Goal: Task Accomplishment & Management: Complete application form

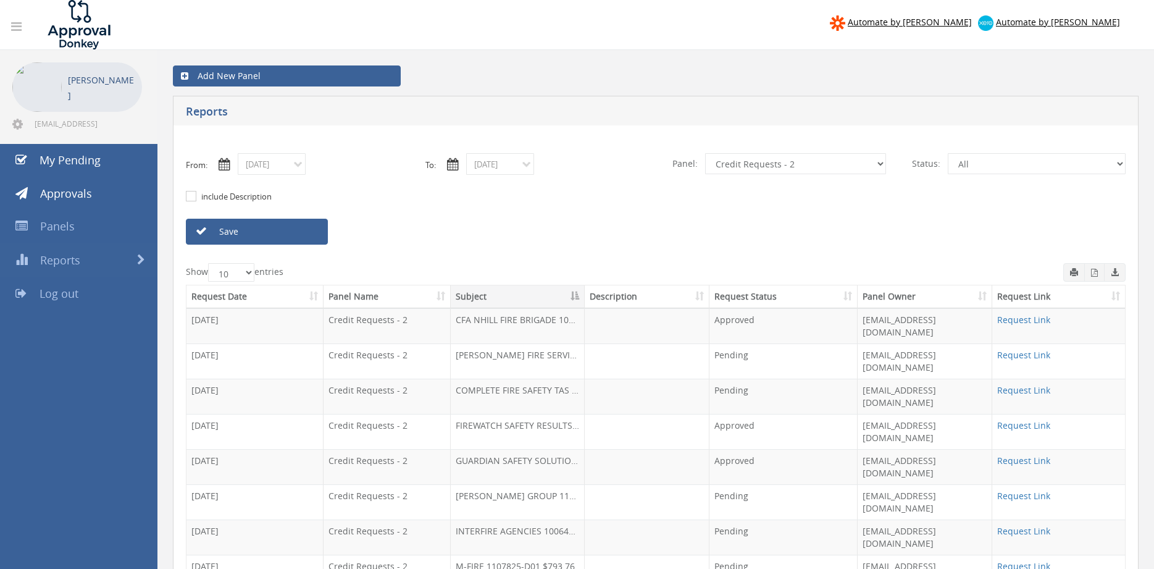
select select "number:9739"
click at [734, 225] on div "Save" at bounding box center [656, 232] width 959 height 26
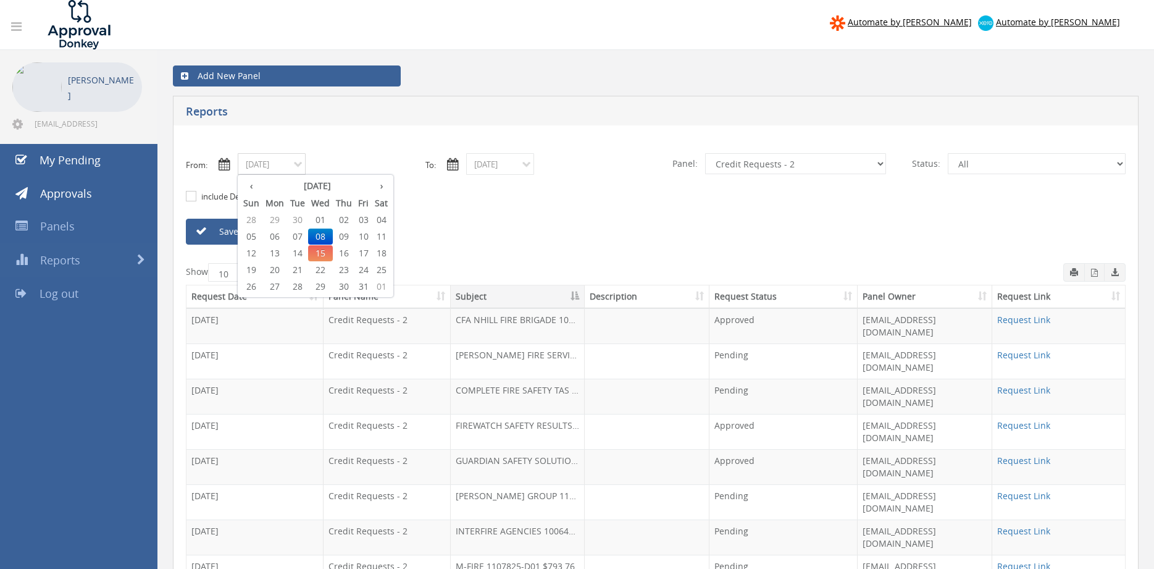
click at [297, 164] on input "10/08/2025" at bounding box center [272, 164] width 68 height 22
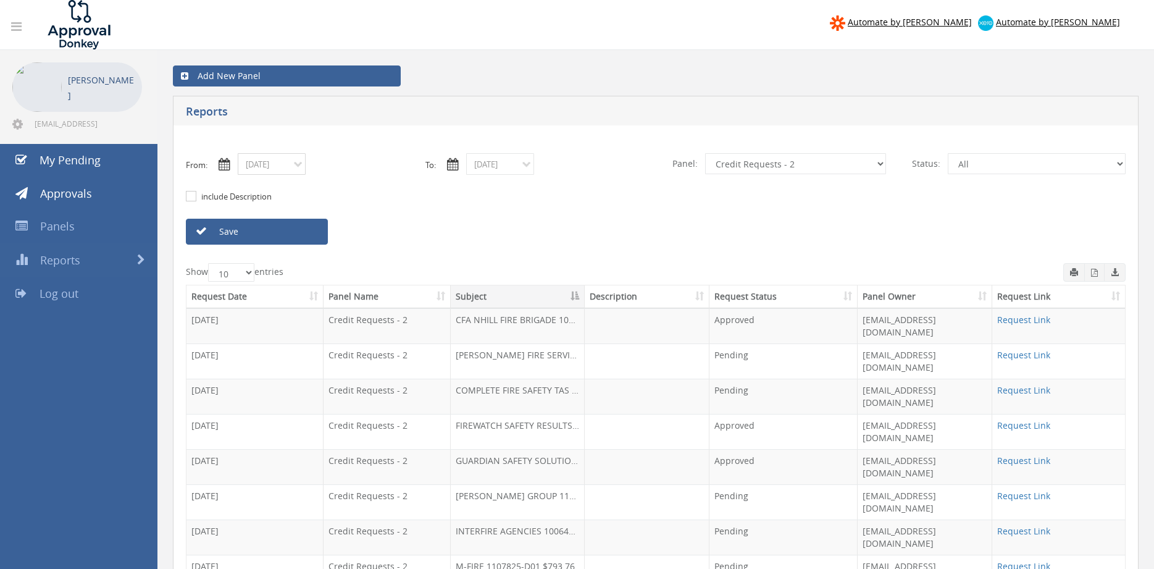
click at [282, 162] on input "10/08/2025" at bounding box center [272, 164] width 68 height 22
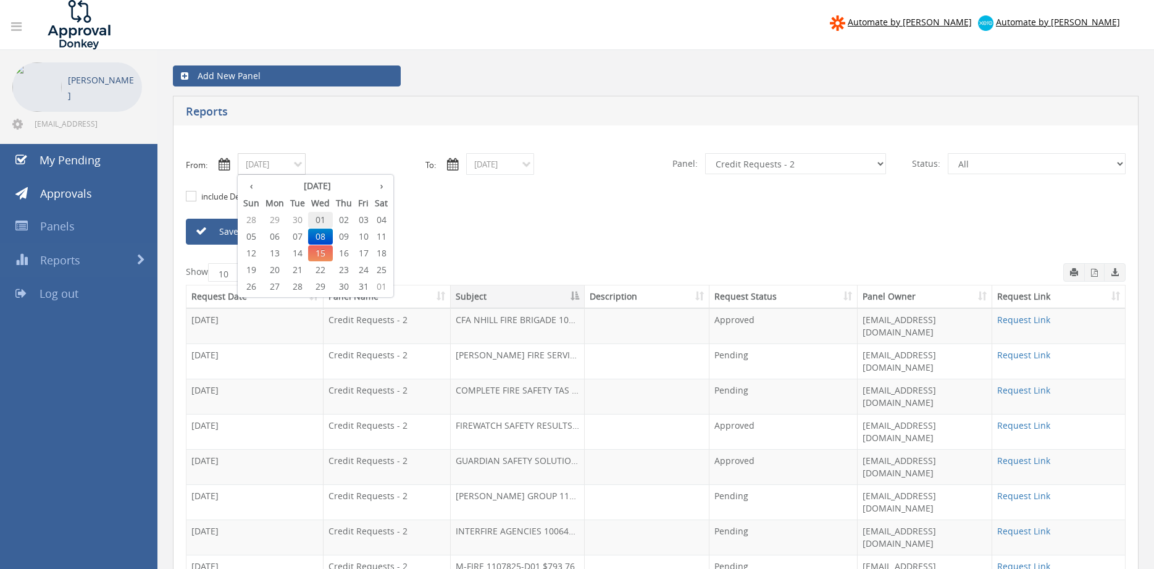
click at [322, 217] on span "01" at bounding box center [320, 220] width 25 height 16
type input "10/01/2025"
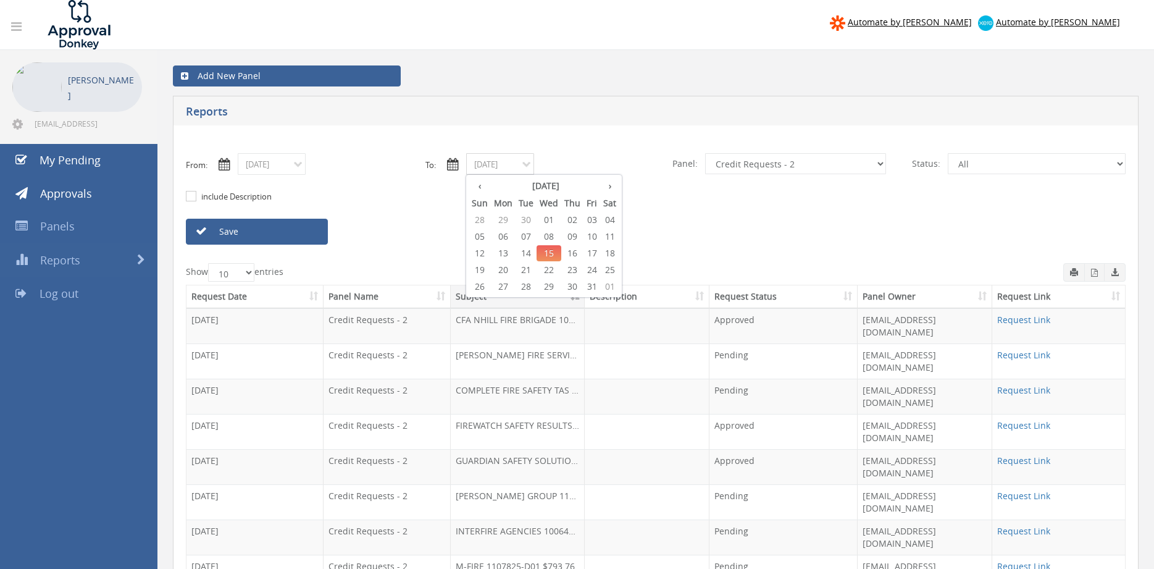
click at [521, 164] on input "10/15/2025" at bounding box center [500, 164] width 68 height 22
click at [550, 214] on span "01" at bounding box center [549, 220] width 25 height 16
type input "10/01/2025"
click at [705, 153] on select "All Alarm Credits RG - 3 NZ Utilities Cable and SAI Global NZ Alarms-1 NZ FX Pa…" at bounding box center [795, 163] width 181 height 21
click option "NZ Utilities" at bounding box center [0, 0] width 0 height 0
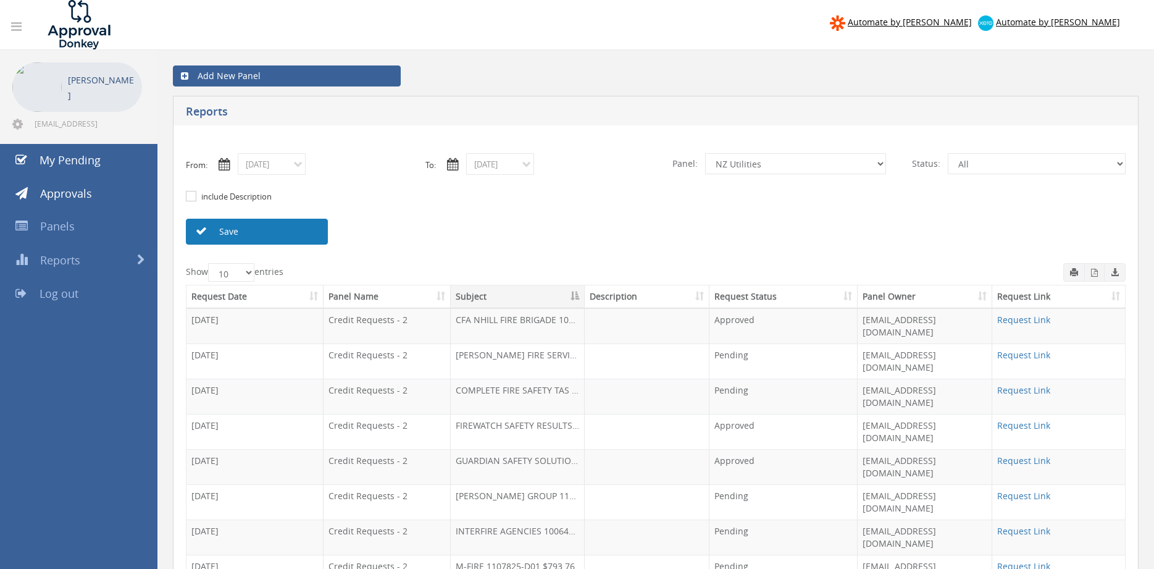
click at [307, 235] on link "Save" at bounding box center [257, 232] width 142 height 26
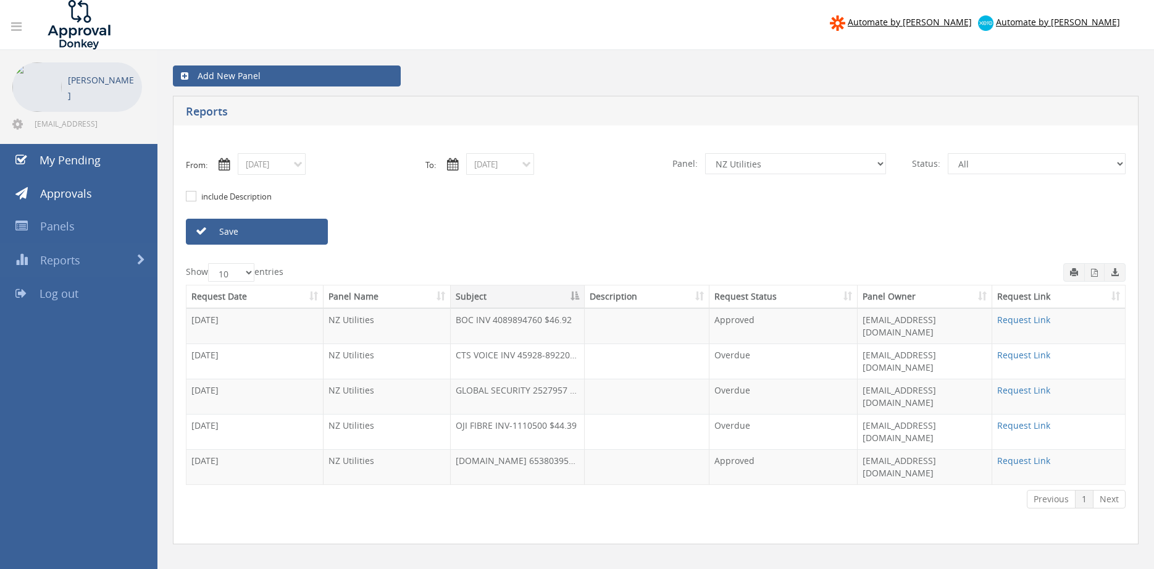
click at [548, 212] on div "include Description" at bounding box center [656, 197] width 959 height 44
click at [813, 453] on div "Show 10 25 50 100 entries Request Date Panel Name Subject Description Request S…" at bounding box center [656, 397] width 940 height 268
select select "number:9741"
click option "NZ Payables - 2" at bounding box center [0, 0] width 0 height 0
click at [302, 232] on link "Save" at bounding box center [257, 232] width 142 height 26
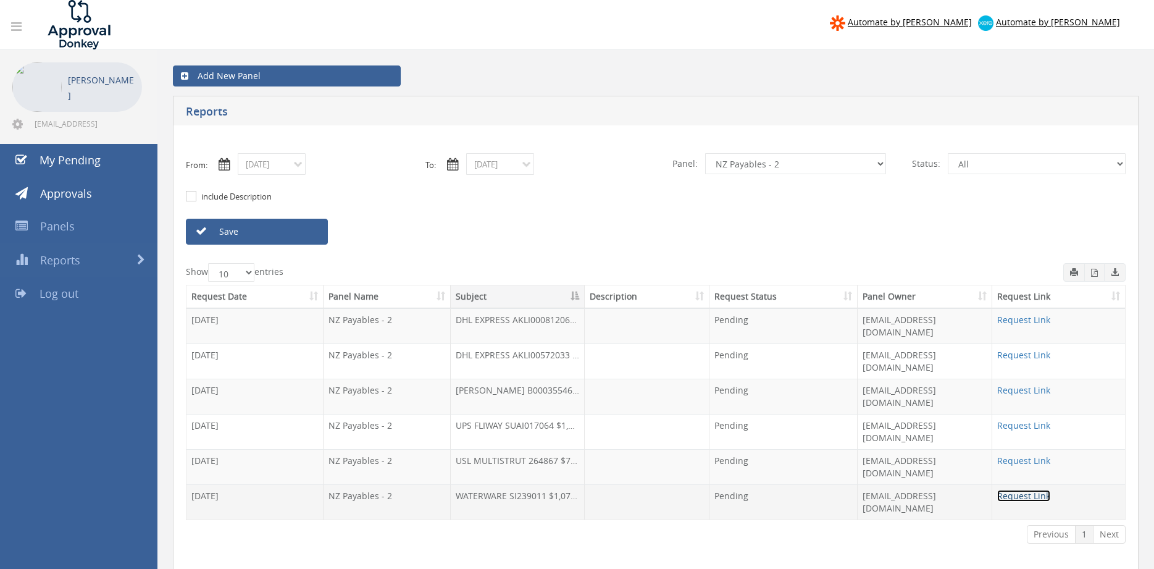
click at [1019, 490] on link "Request Link" at bounding box center [1024, 496] width 53 height 12
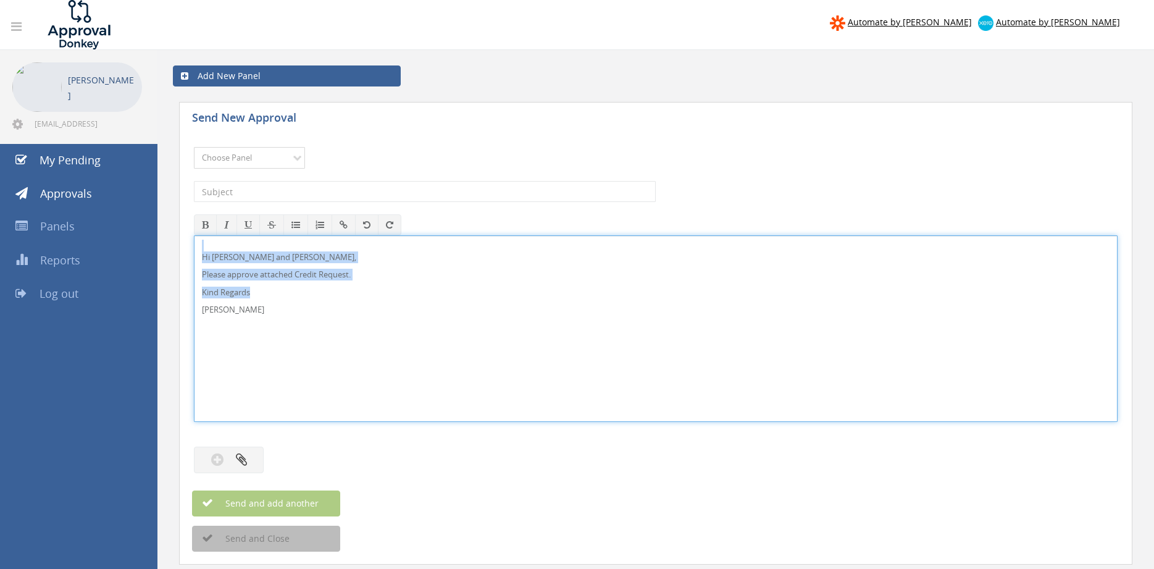
click at [194, 147] on select "Choose Panel Alarm Credits RG - 3 NZ Utilities Cable and SAI Global NZ Alarms-1…" at bounding box center [249, 158] width 111 height 22
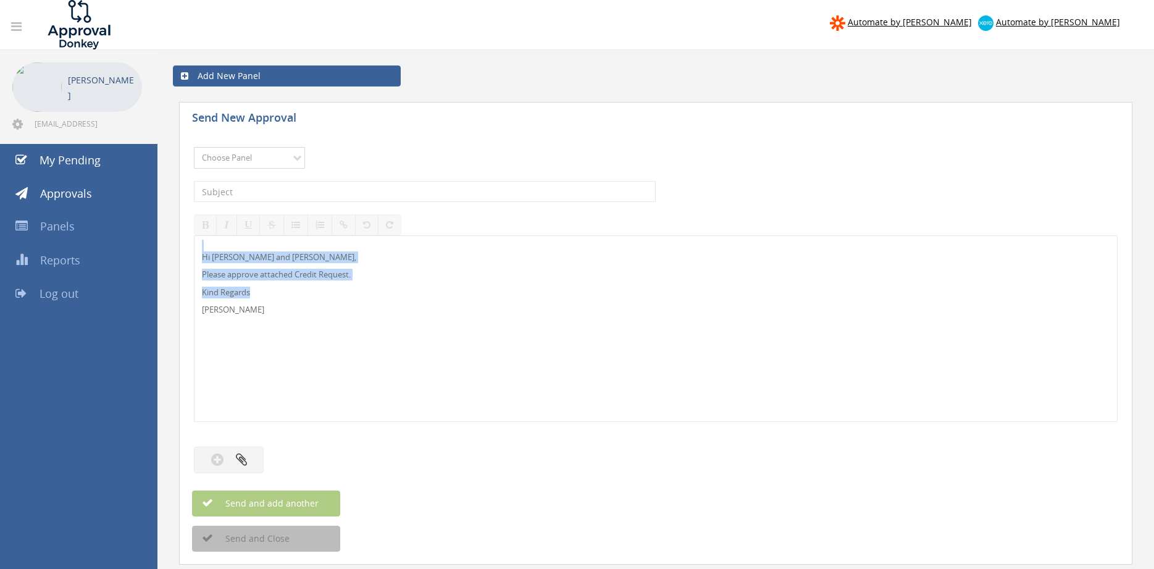
select select "13141"
click option "NZ Utilities" at bounding box center [0, 0] width 0 height 0
click at [232, 191] on input "text" at bounding box center [425, 191] width 462 height 21
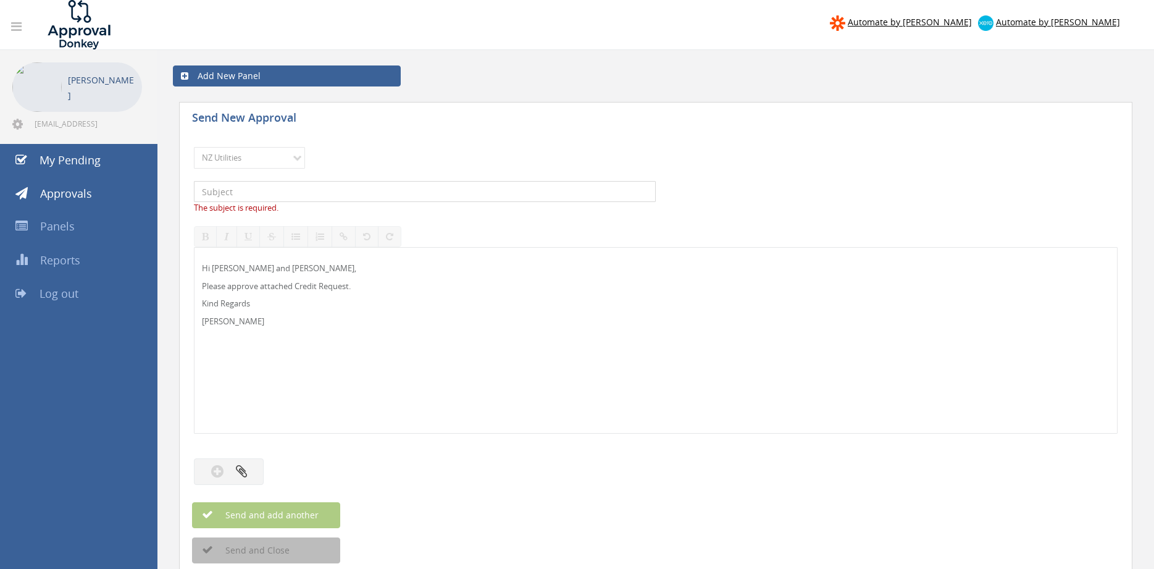
click at [482, 197] on input "text" at bounding box center [425, 191] width 462 height 21
paste input "BUNNINGS 9526-01231903 14.10.25 PO 4444"
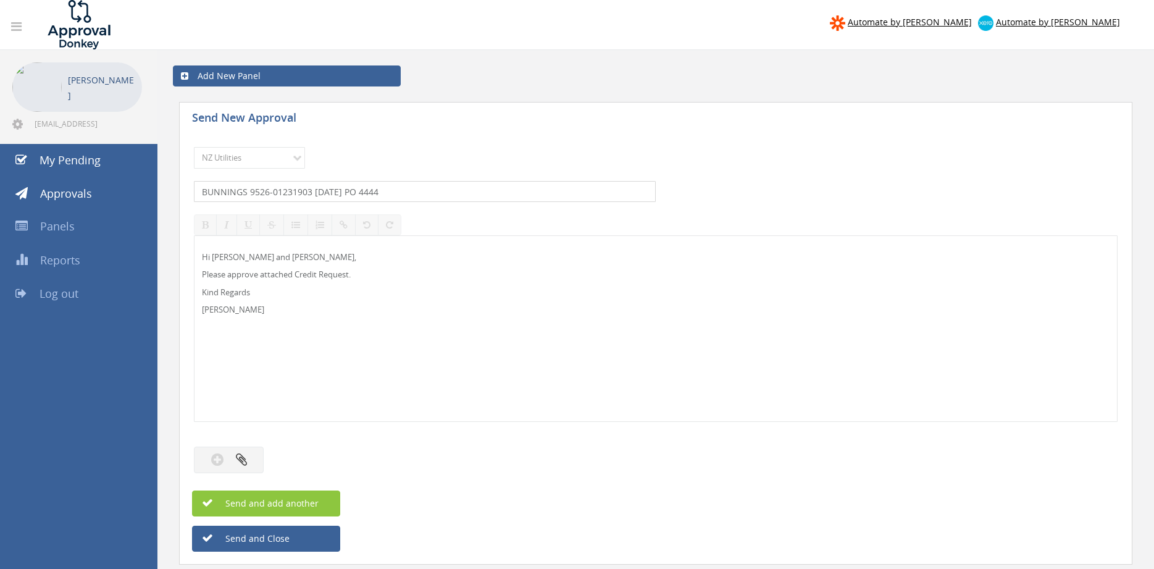
drag, startPoint x: 315, startPoint y: 192, endPoint x: 405, endPoint y: 191, distance: 89.6
click at [405, 192] on input "BUNNINGS 9526-01231903 14.10.25 PO 4444" at bounding box center [425, 191] width 462 height 21
click at [330, 193] on input "BUNNINGS 9526-01231903 $" at bounding box center [425, 191] width 462 height 21
type input "BUNNINGS 9526-01231903 $106.51"
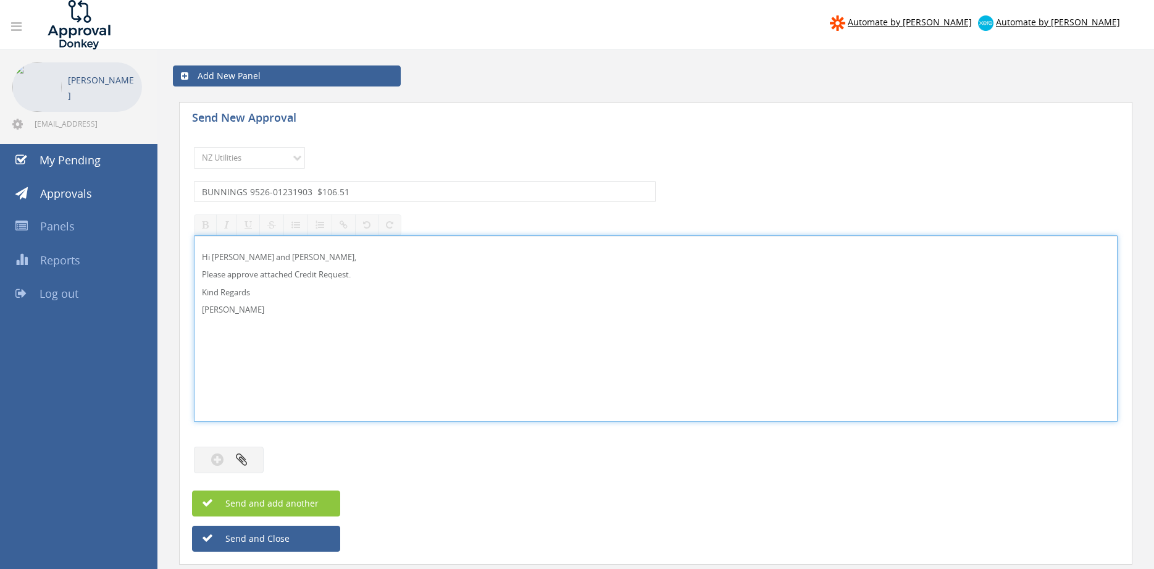
click at [443, 303] on div "Hi Lee, Rob and Ben, Please approve attached Credit Request. Kind Regards Pam W…" at bounding box center [656, 328] width 923 height 185
click at [246, 456] on icon "button" at bounding box center [241, 459] width 11 height 14
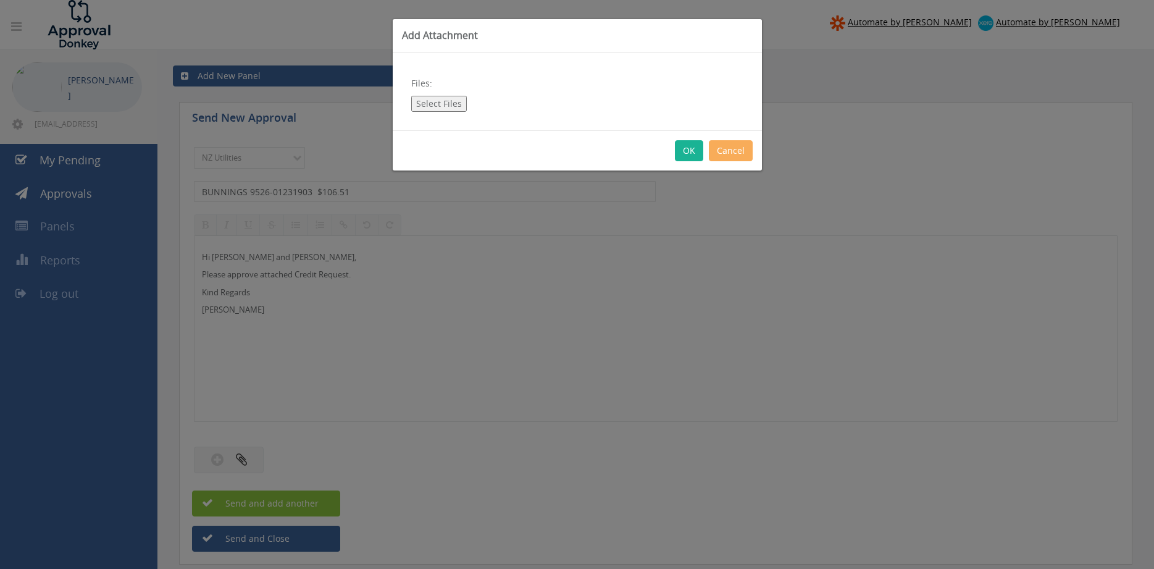
click at [384, 363] on div "Add Attachment Files: Select Files OK Cancel" at bounding box center [577, 284] width 1154 height 569
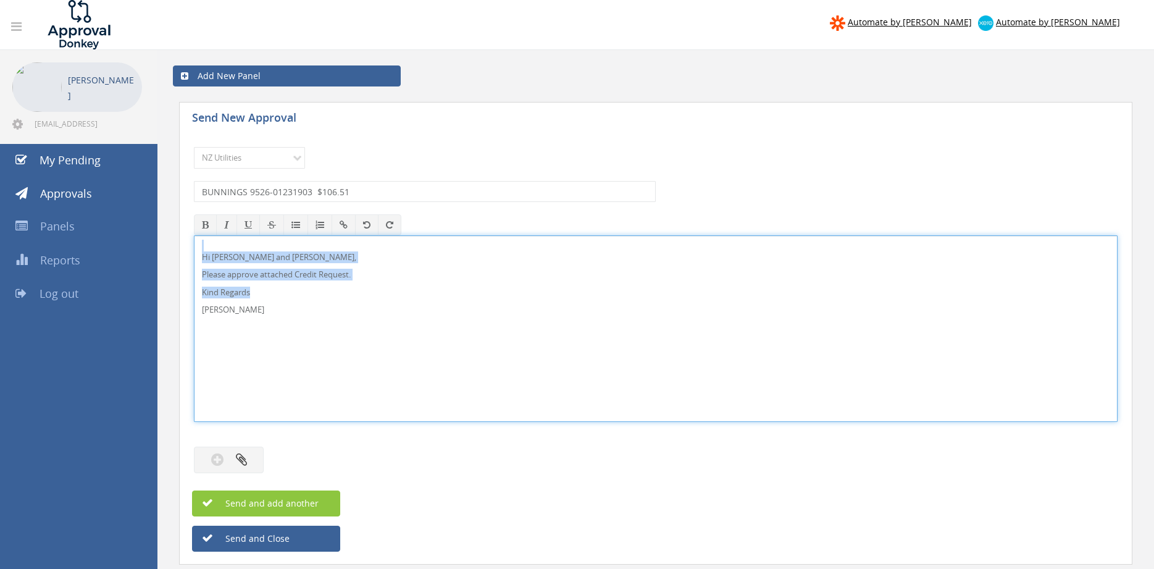
drag, startPoint x: 280, startPoint y: 327, endPoint x: 189, endPoint y: 240, distance: 125.8
click at [194, 240] on div "Hi Lee, Rob and Ben, Please approve attached Credit Request. Kind Regards Pam W…" at bounding box center [656, 328] width 924 height 187
click at [229, 260] on p "Hi Lee, Rob and Ben," at bounding box center [656, 257] width 908 height 12
drag, startPoint x: 246, startPoint y: 257, endPoint x: 214, endPoint y: 255, distance: 32.2
click at [214, 255] on p "Hi Lee, Rob and Ben," at bounding box center [656, 257] width 908 height 12
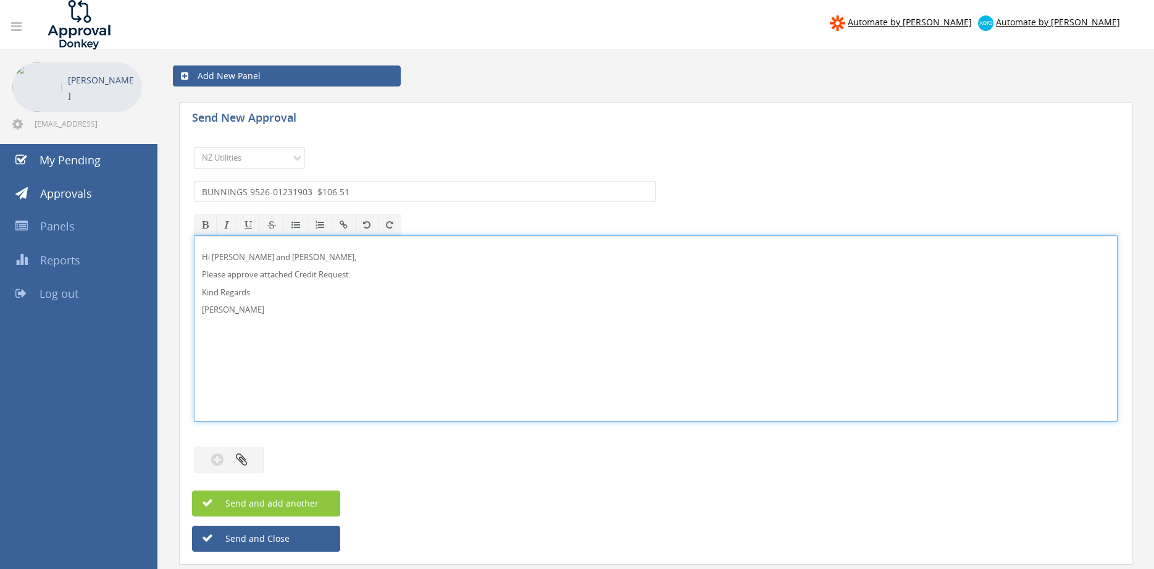
click at [340, 329] on div "Hi Paul and Ben, Please approve attached Credit Request. Kind Regards Pam Walker" at bounding box center [656, 328] width 923 height 185
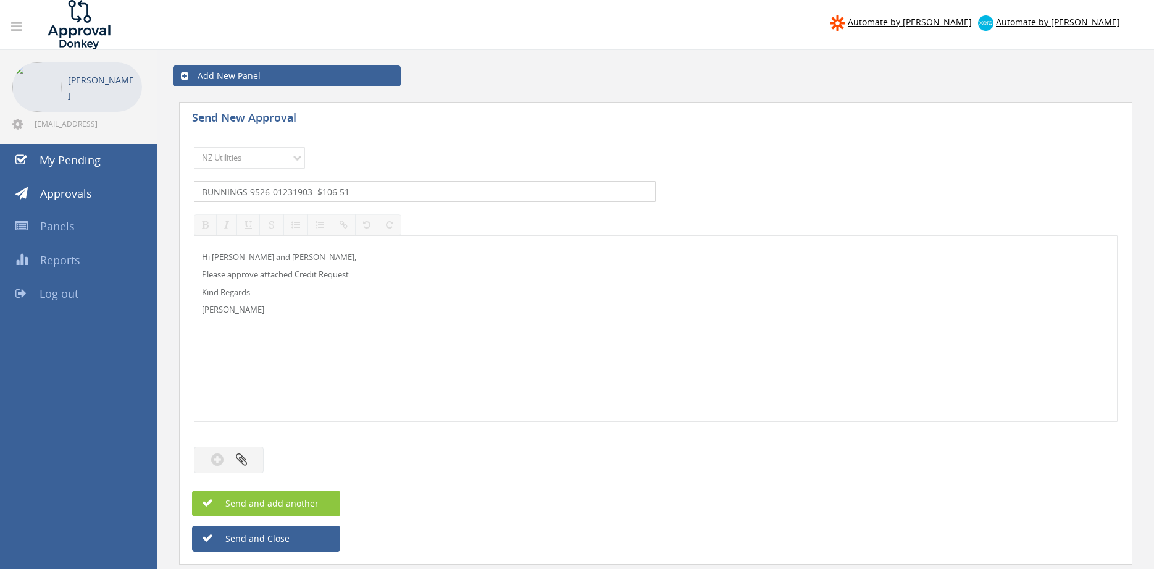
drag, startPoint x: 370, startPoint y: 190, endPoint x: 156, endPoint y: 172, distance: 215.1
click at [194, 181] on input "BUNNINGS 9526-01231903 $106.51" at bounding box center [425, 191] width 462 height 21
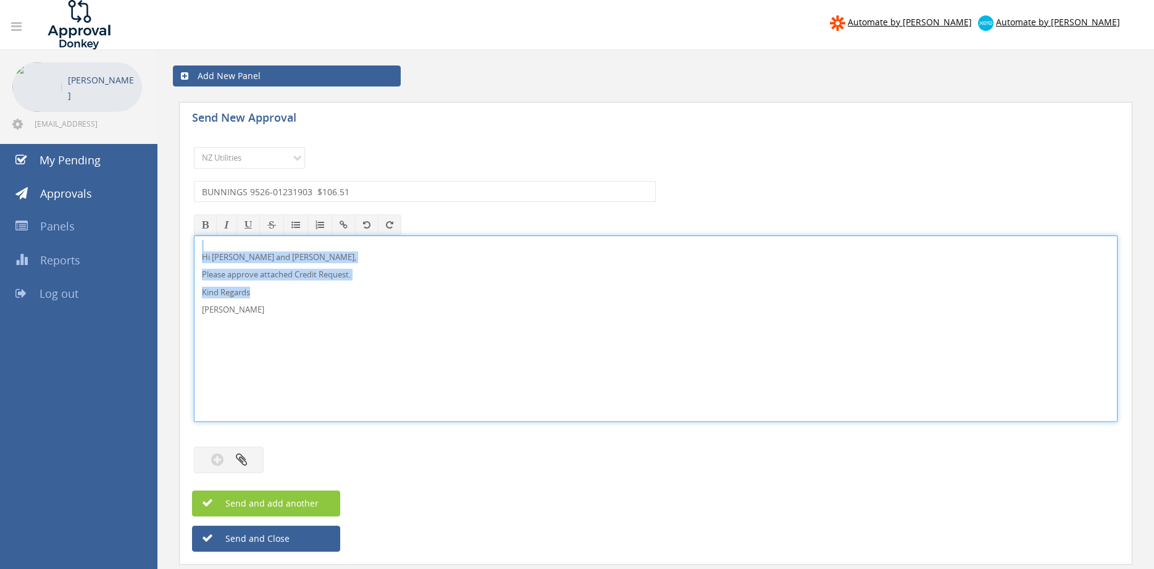
drag, startPoint x: 262, startPoint y: 319, endPoint x: 182, endPoint y: 248, distance: 107.2
click at [194, 248] on div "Hi Paul and Ben, Please approve attached Credit Request. Kind Regards Pam Walker" at bounding box center [656, 328] width 924 height 187
copy div "Hi Paul and Ben, Please approve attached Credit Request. Kind Regards"
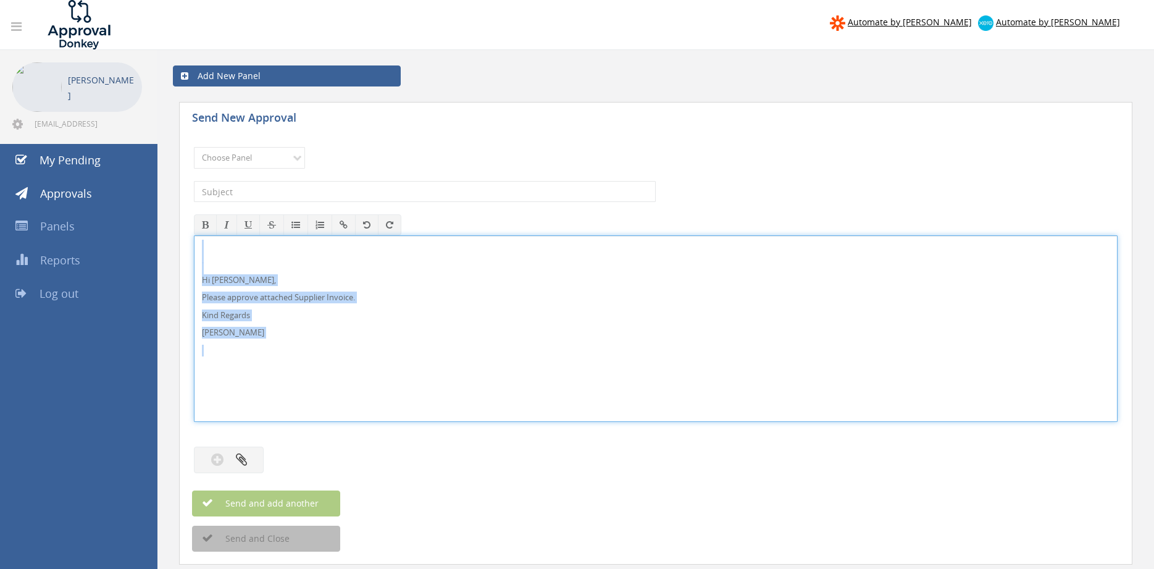
drag, startPoint x: 272, startPoint y: 359, endPoint x: 197, endPoint y: 211, distance: 166.3
click at [198, 235] on div "Hi Rob, Please approve attached Supplier Invoice. Kind Regards Pam Walker" at bounding box center [656, 328] width 924 height 187
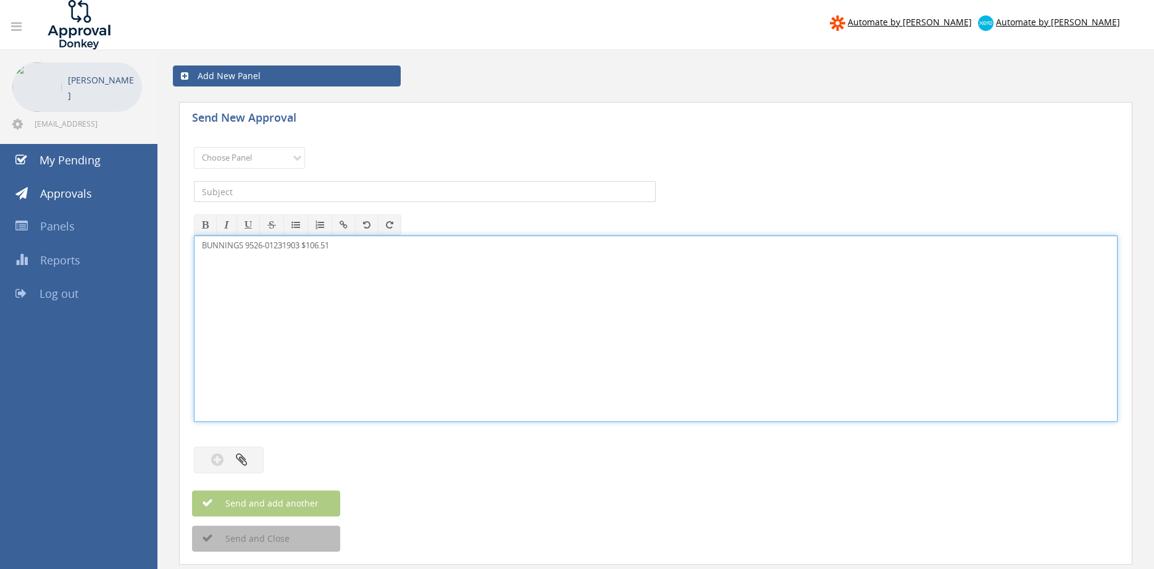
click at [310, 195] on input "text" at bounding box center [425, 191] width 462 height 21
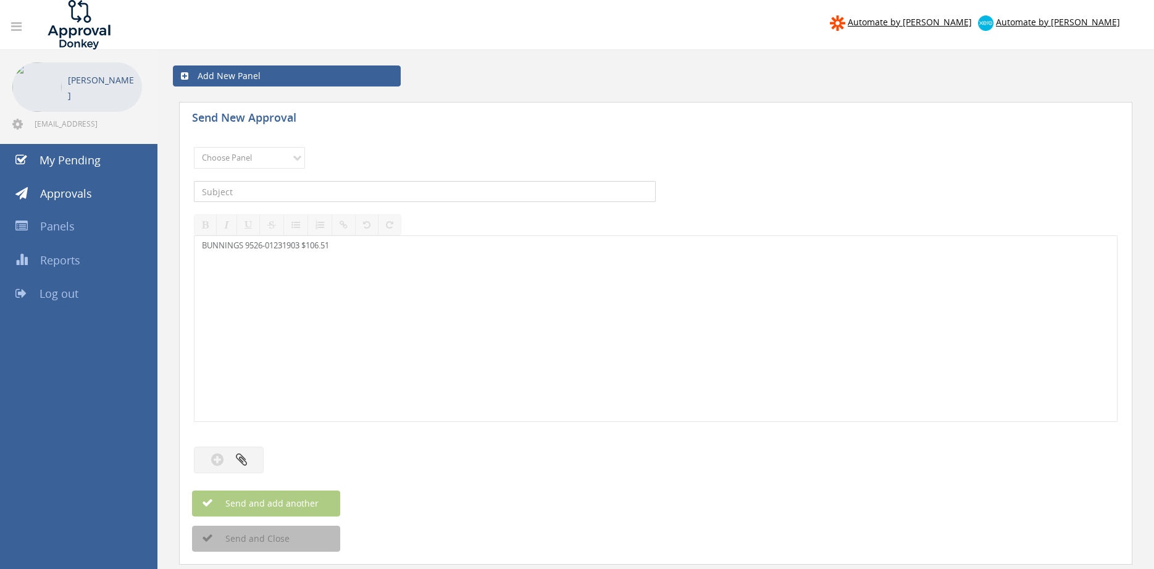
paste input "BUNNINGS 9526-01231903 $106.51"
type input "BUNNINGS 9526-01231903 $106.51"
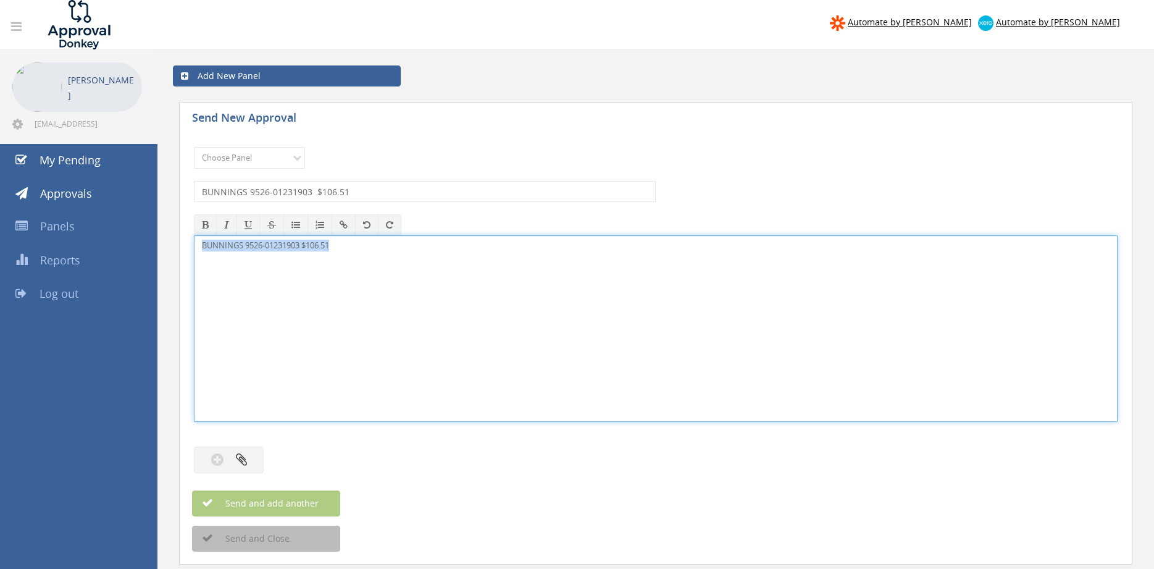
drag, startPoint x: 348, startPoint y: 246, endPoint x: 195, endPoint y: 240, distance: 153.3
click at [195, 240] on div "BUNNINGS 9526-01231903 $106.51" at bounding box center [656, 328] width 923 height 185
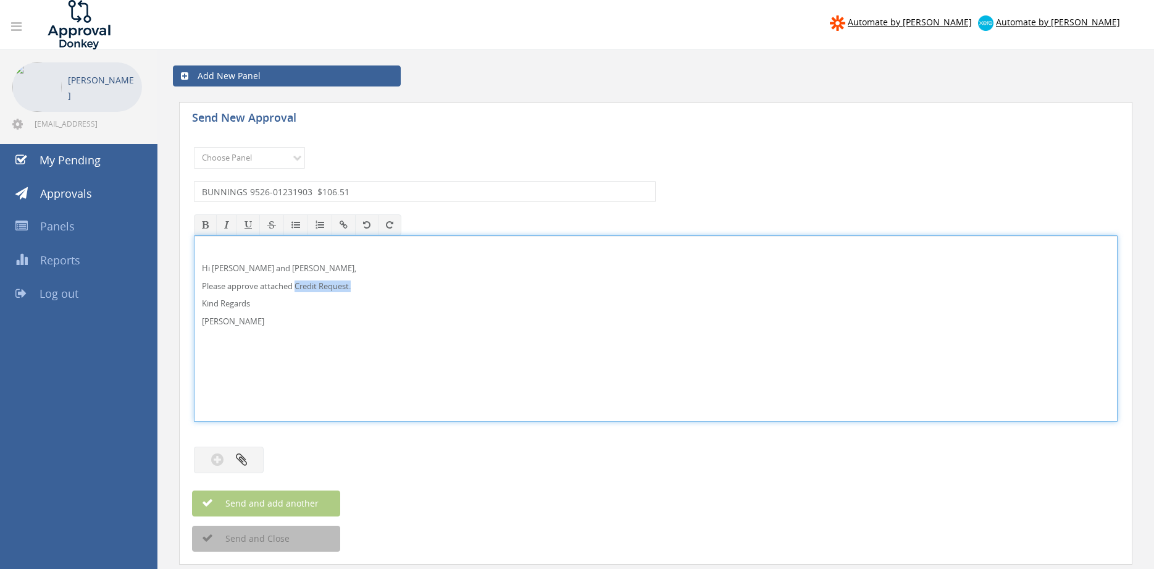
drag, startPoint x: 357, startPoint y: 286, endPoint x: 295, endPoint y: 285, distance: 61.8
click at [295, 285] on p "Please approve attached Credit Request." at bounding box center [656, 286] width 908 height 12
click at [330, 379] on div "Hi Paul and Ben, Please approve attached Supplier Invoice Kind Regards Pam Walk…" at bounding box center [656, 328] width 923 height 185
click at [194, 147] on select "Choose Panel Alarm Credits RG - 3 NZ Utilities Cable and SAI Global NZ Alarms-1…" at bounding box center [249, 158] width 111 height 22
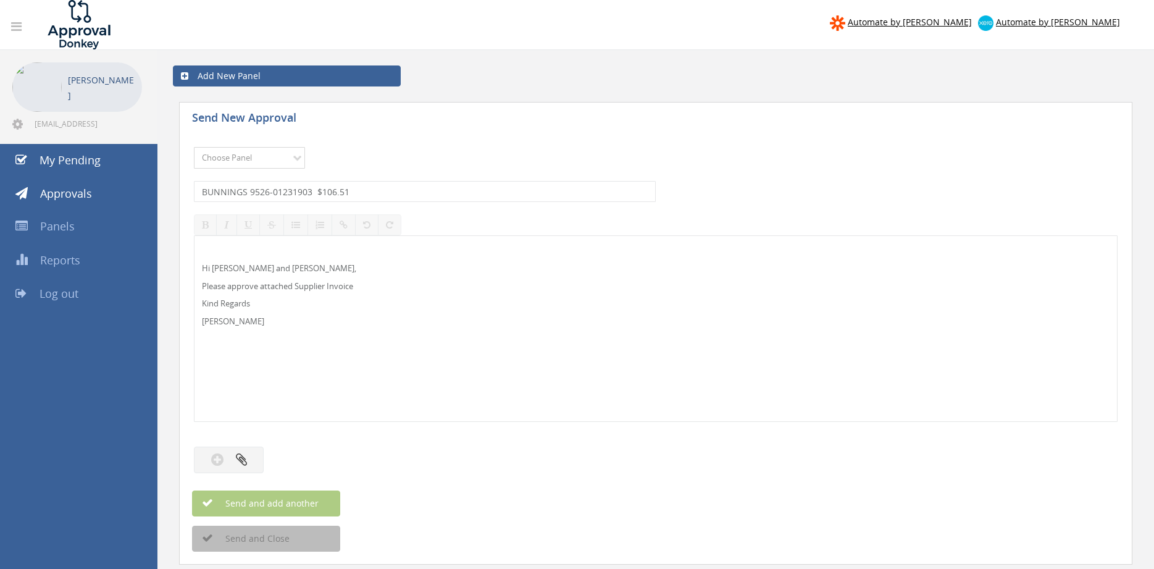
select select "13141"
click option "NZ Utilities" at bounding box center [0, 0] width 0 height 0
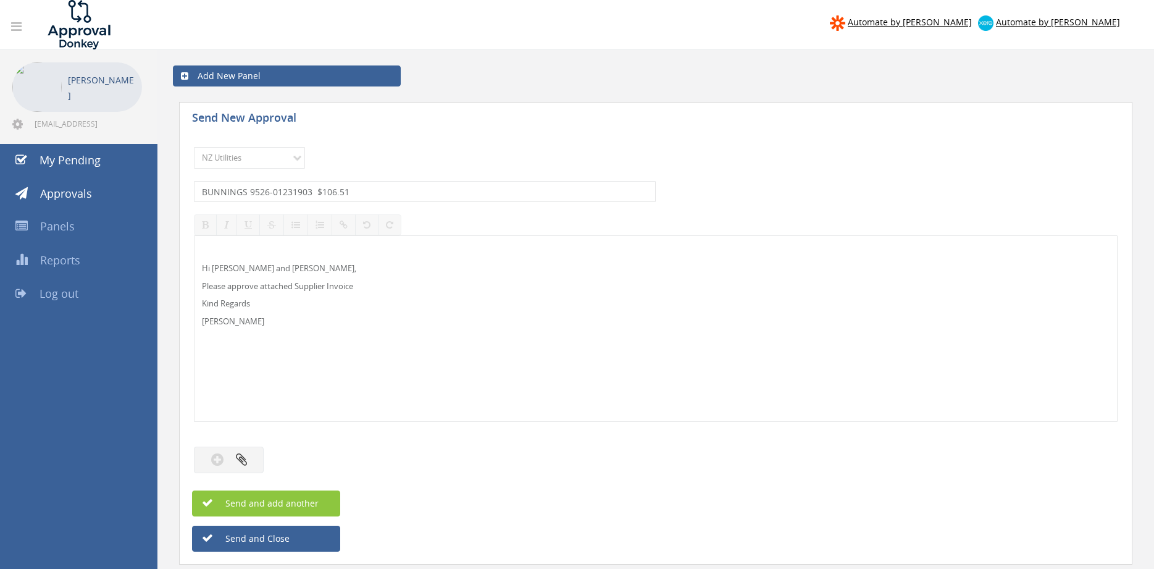
click at [448, 325] on p "[PERSON_NAME]" at bounding box center [656, 322] width 908 height 12
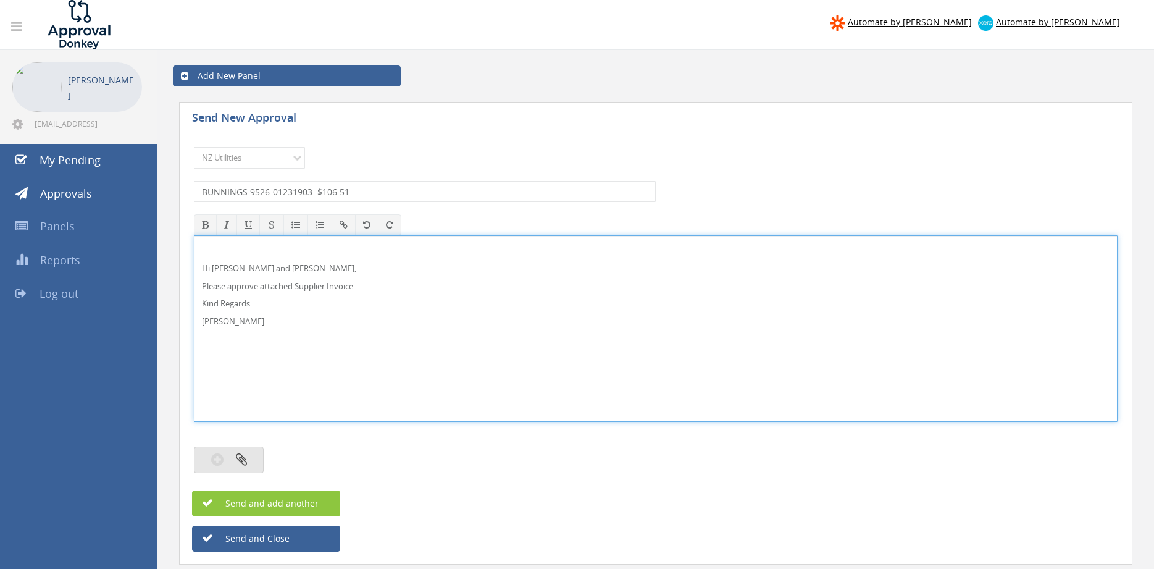
click at [235, 454] on button "button" at bounding box center [229, 460] width 70 height 27
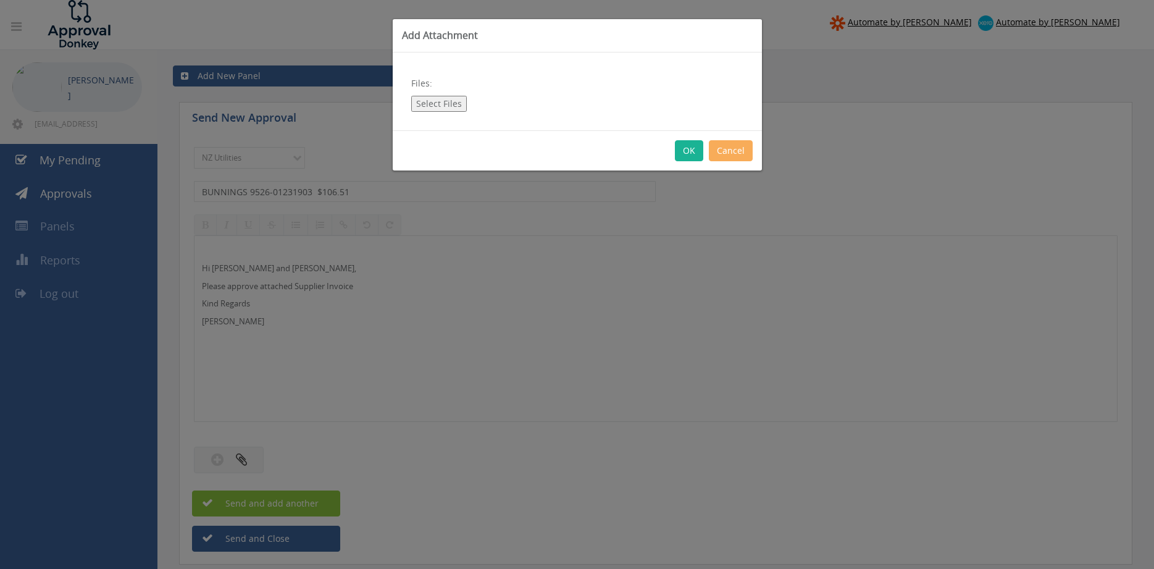
click at [444, 104] on button "Select Files" at bounding box center [439, 104] width 56 height 16
type input "C:\fakepath\BUNNINGS 9526-01231903 14.10.25 PO 4444.pdf"
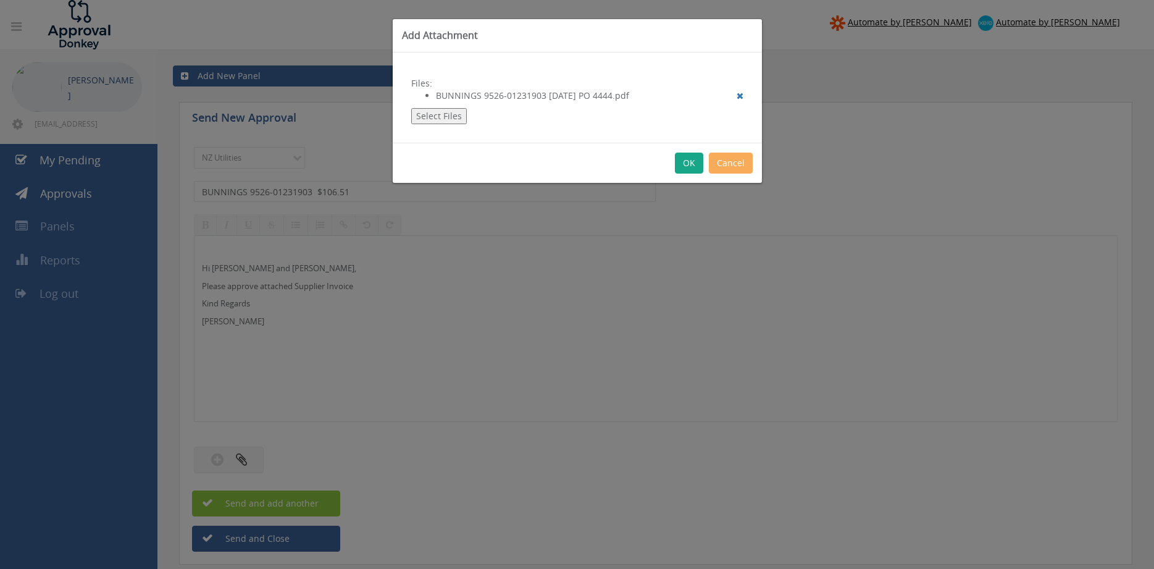
click at [686, 165] on button "OK" at bounding box center [689, 163] width 28 height 21
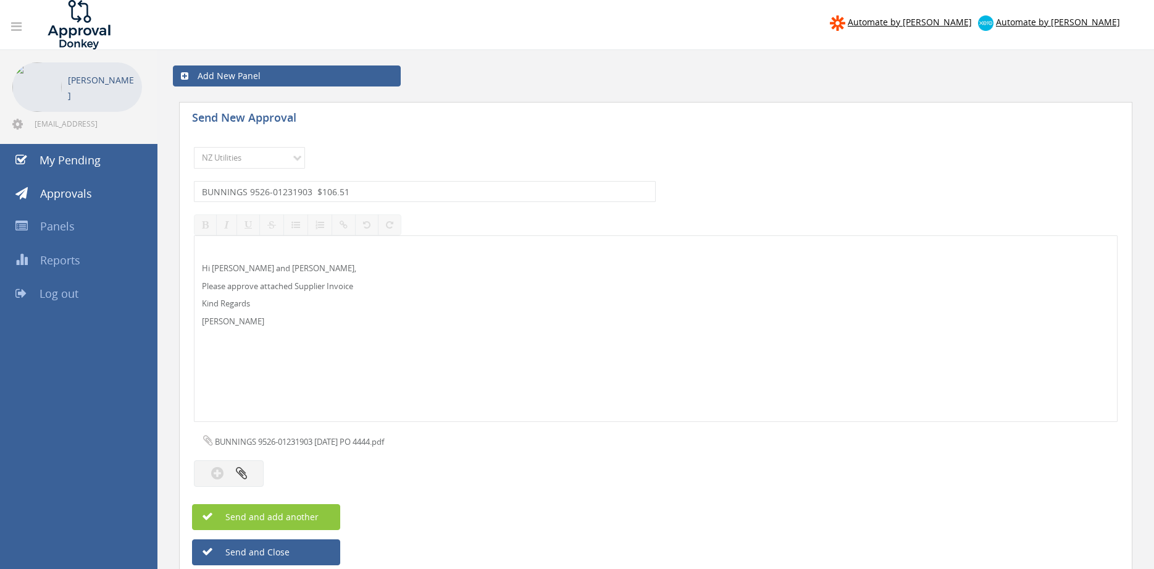
click at [537, 315] on div "Hi Paul and Ben, Please approve attached Supplier Invoice Kind Regards Pam Walk…" at bounding box center [656, 328] width 923 height 185
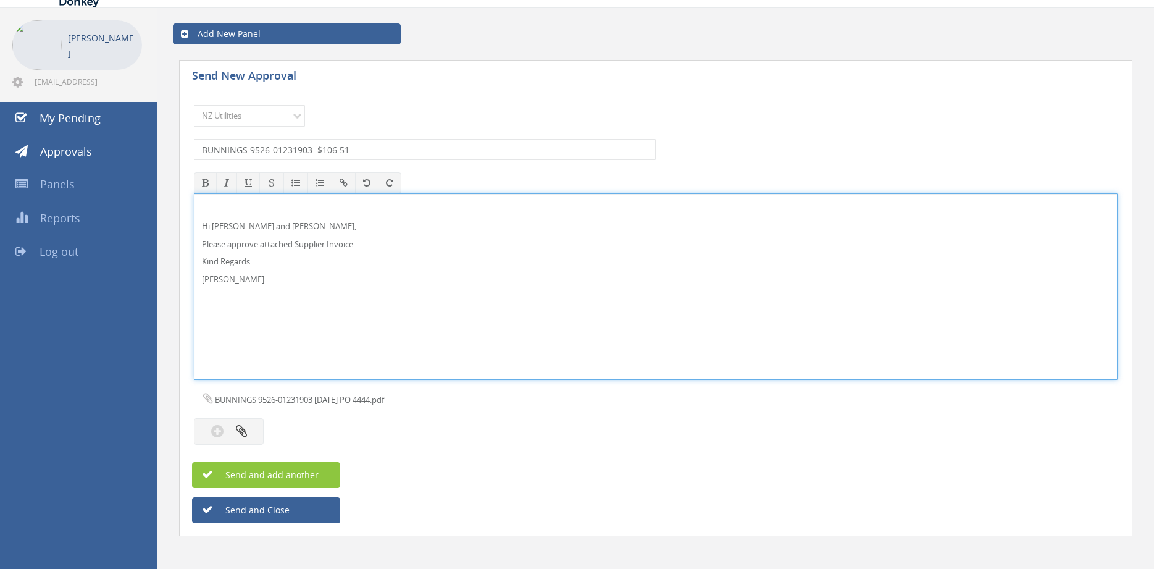
scroll to position [21, 0]
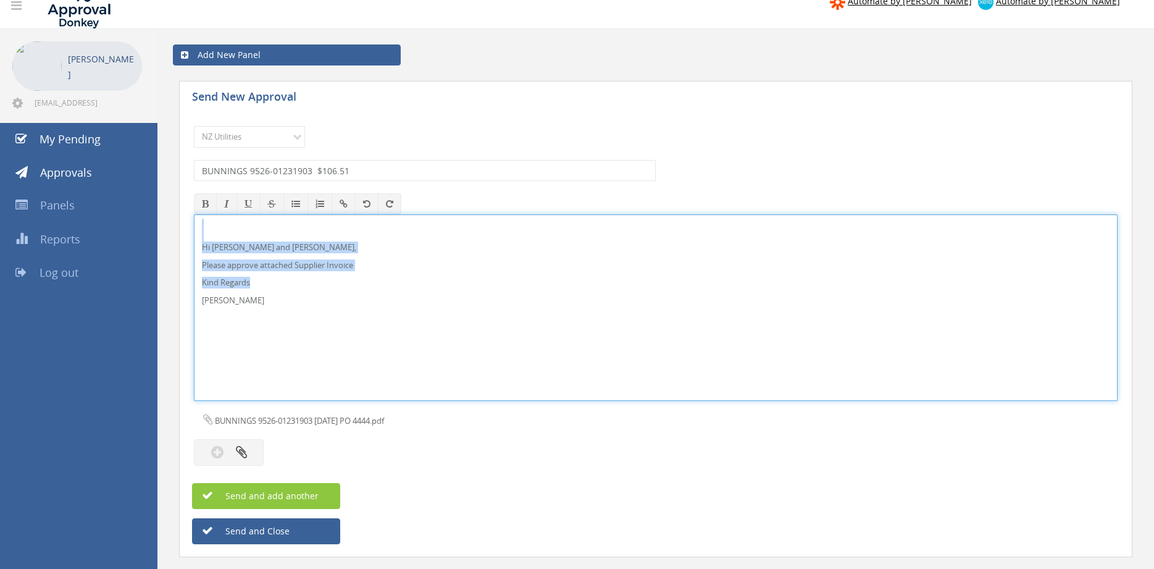
drag, startPoint x: 277, startPoint y: 321, endPoint x: 175, endPoint y: 193, distance: 163.9
click at [194, 214] on div "Hi [PERSON_NAME] and [PERSON_NAME], Please approve attached Supplier Invoice Ki…" at bounding box center [656, 307] width 924 height 187
copy div "Hi Paul and Ben, Please approve attached Supplier Invoice Kind Regards"
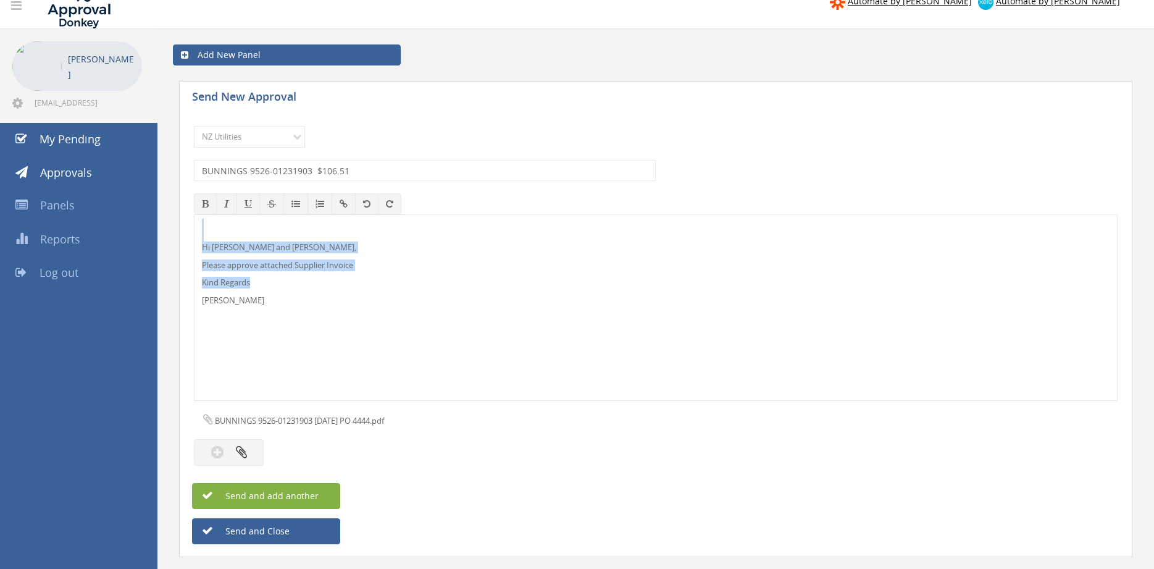
click at [287, 493] on span "Send and add another" at bounding box center [259, 496] width 120 height 12
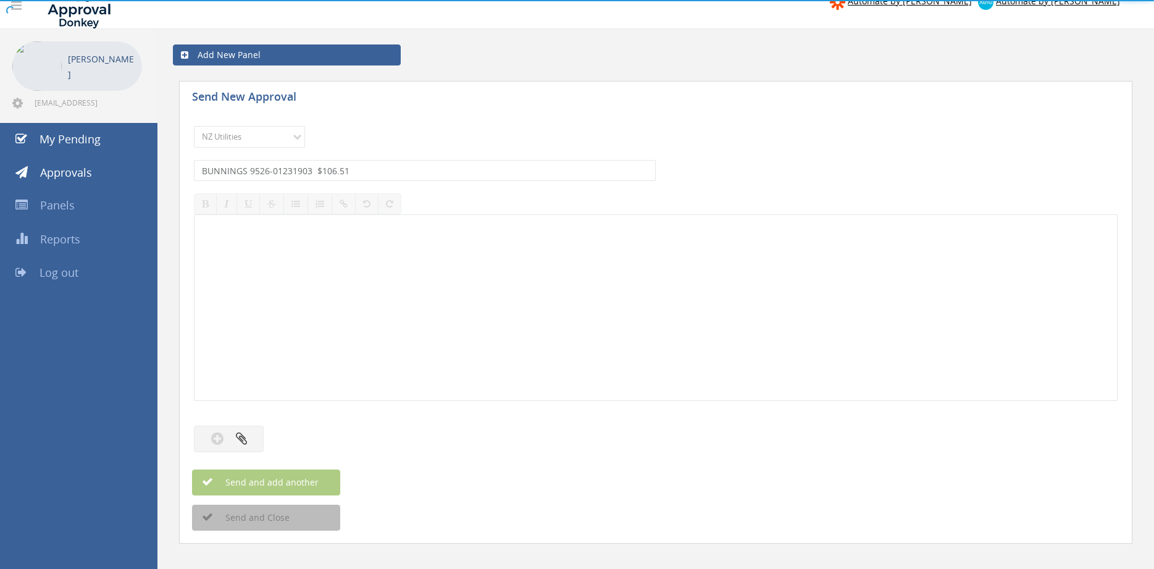
select select
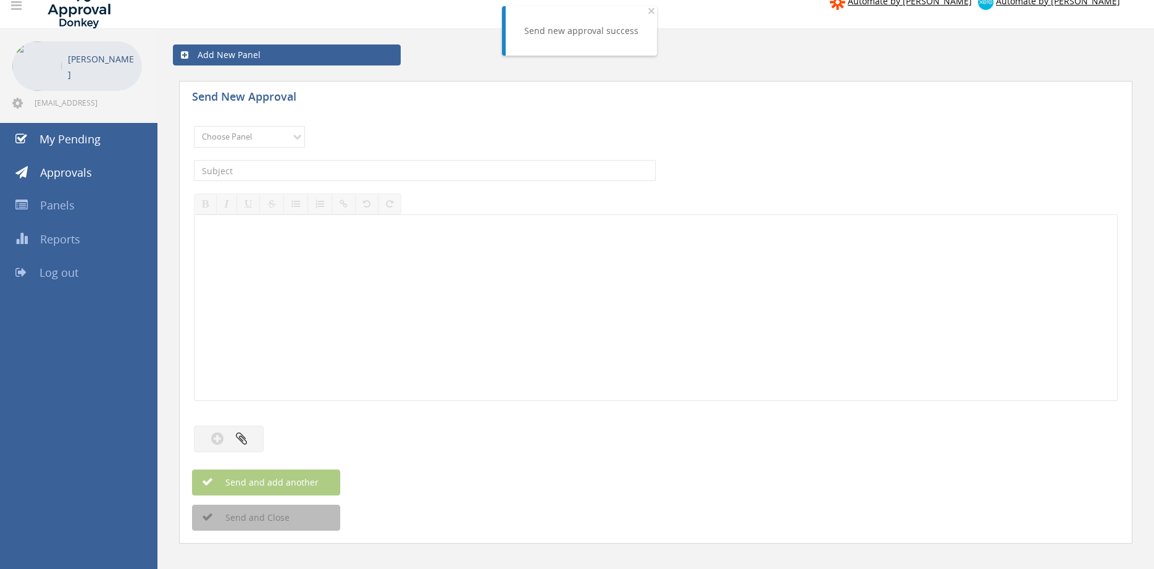
click at [335, 326] on div at bounding box center [656, 307] width 923 height 185
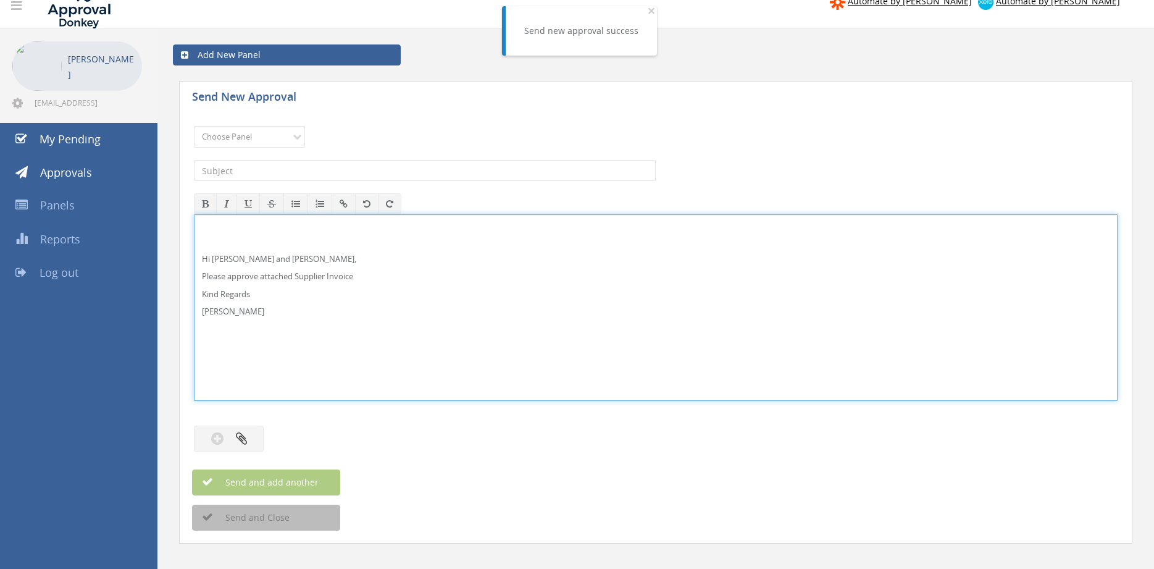
click at [201, 254] on div "Hi [PERSON_NAME] and [PERSON_NAME], Please approve attached Supplier Invoice Ki…" at bounding box center [656, 307] width 923 height 185
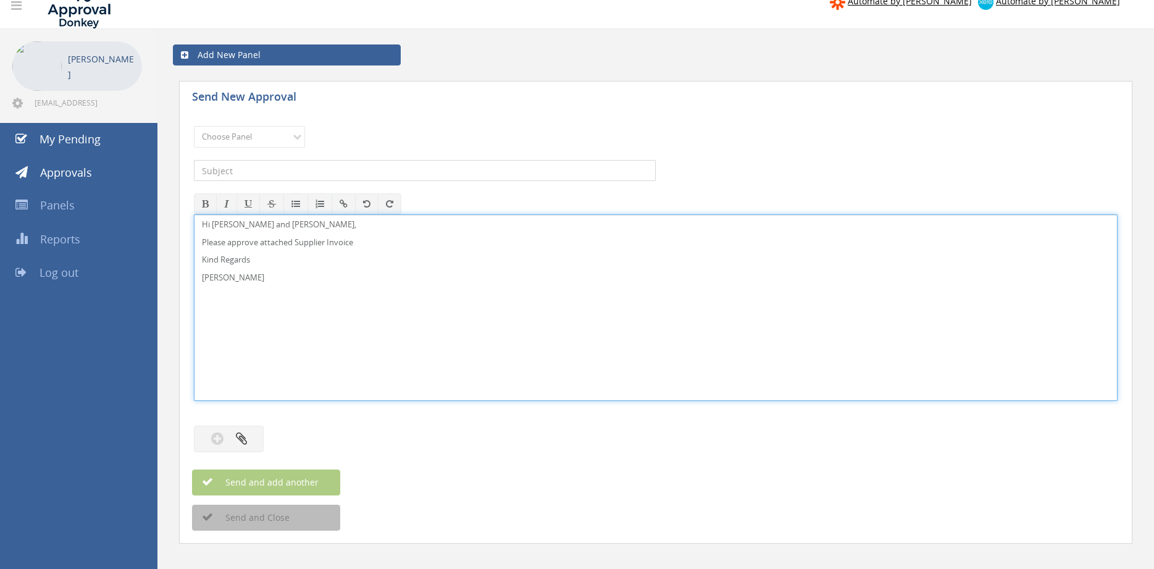
click at [473, 169] on input "text" at bounding box center [425, 170] width 462 height 21
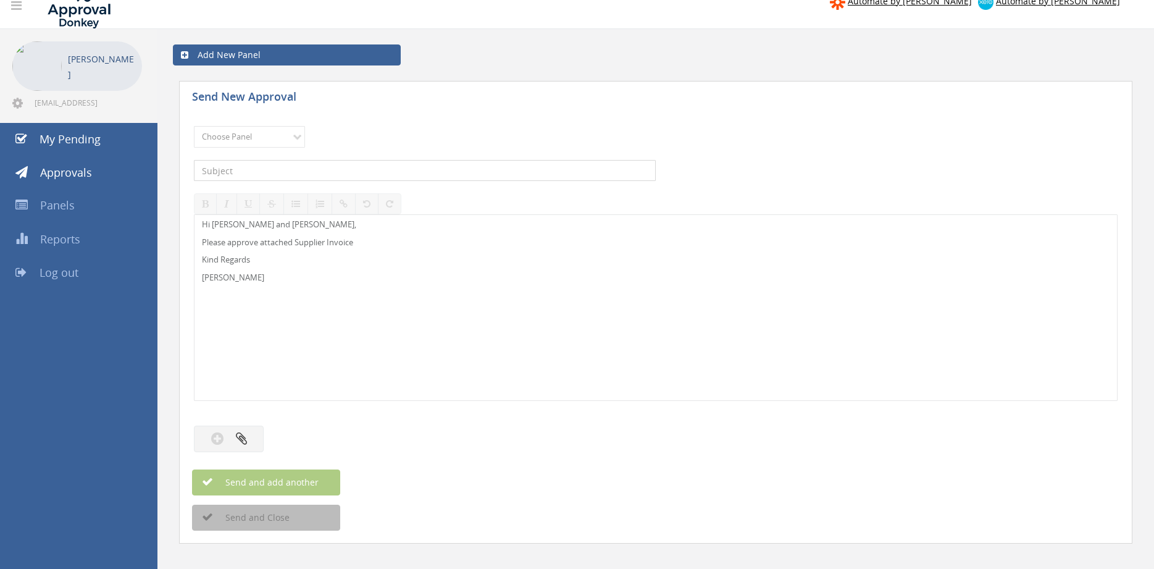
paste input "Logical IT Invoice INV-31697 15.10.25"
drag, startPoint x: 317, startPoint y: 171, endPoint x: 371, endPoint y: 171, distance: 53.1
click at [371, 171] on input "Logical IT Invoice INV-31697 15.10.25" at bounding box center [425, 170] width 462 height 21
type input "Logical IT Invoice INV-31697 $436.42"
click at [503, 263] on p "Kind Regards" at bounding box center [656, 260] width 908 height 12
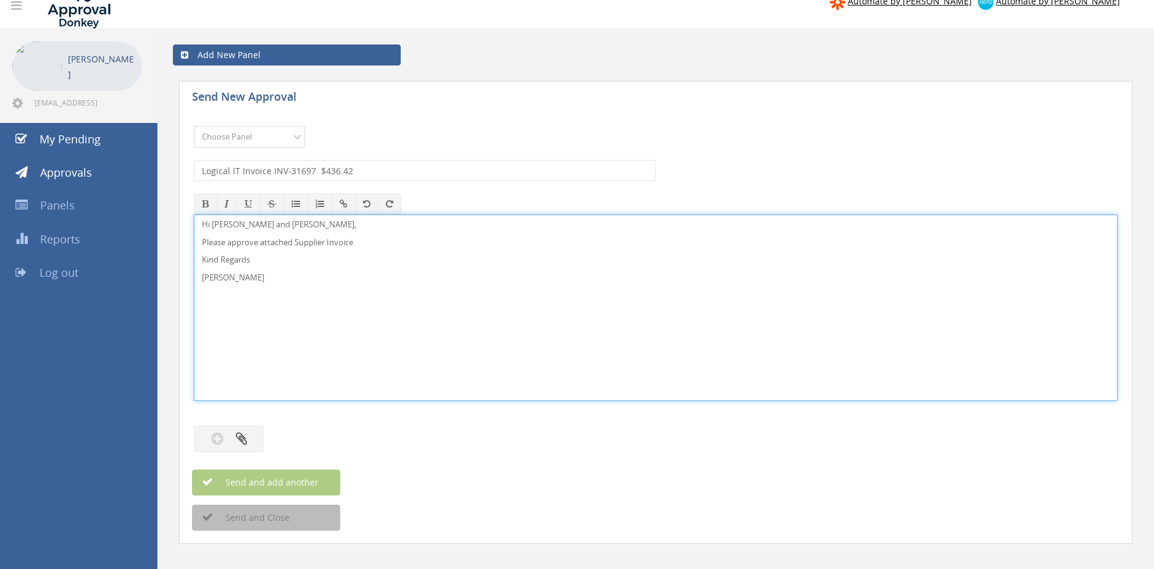
click at [194, 126] on select "Choose Panel Alarm Credits RG - 3 NZ Utilities Cable and SAI Global NZ Alarms-1…" at bounding box center [249, 137] width 111 height 22
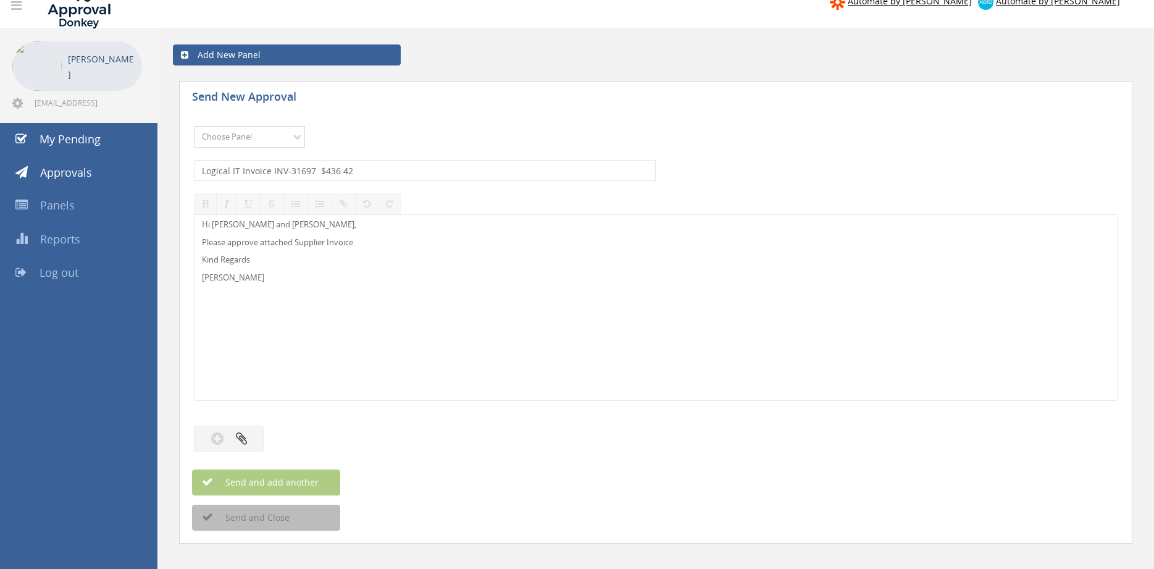
select select "13141"
click option "NZ Utilities" at bounding box center [0, 0] width 0 height 0
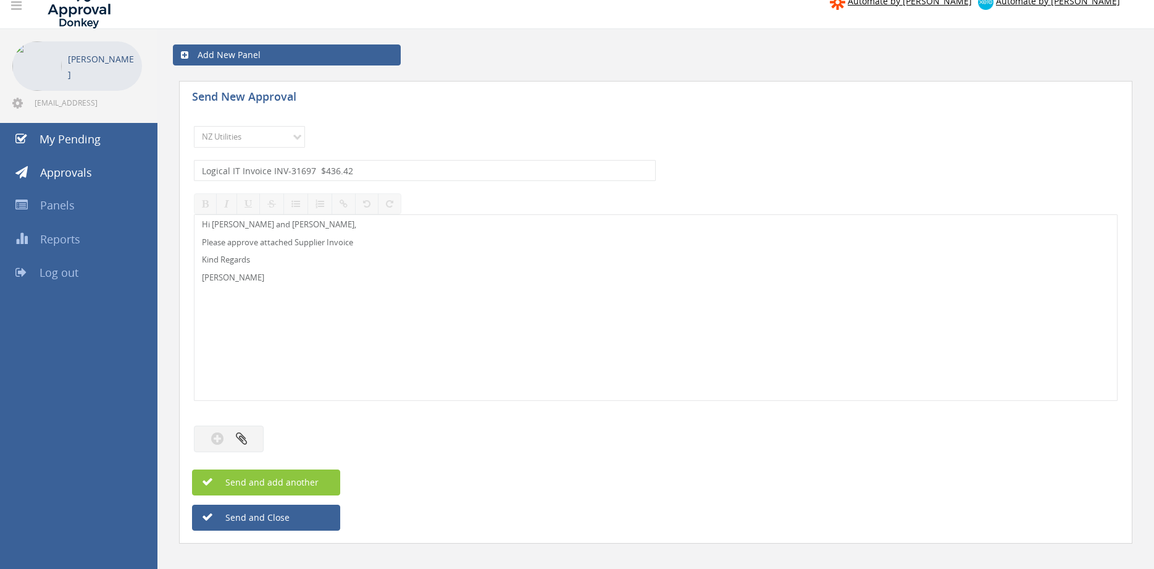
click at [378, 320] on div "Hi Paul and Ben, Please approve attached Supplier Invoice Kind Regards Pam Walk…" at bounding box center [656, 307] width 923 height 185
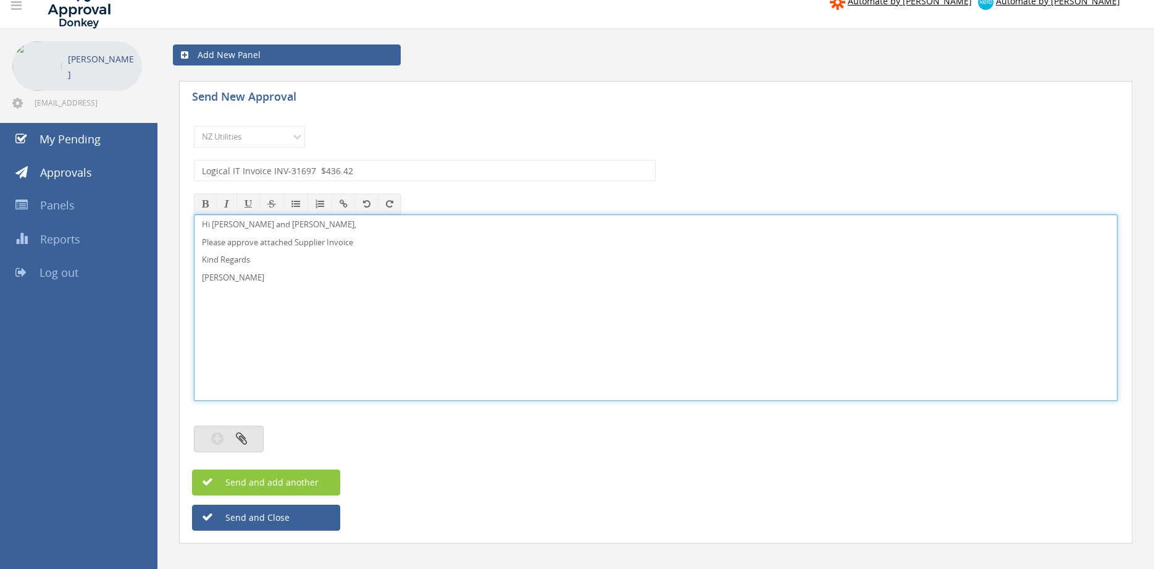
click at [240, 431] on button "button" at bounding box center [229, 439] width 70 height 27
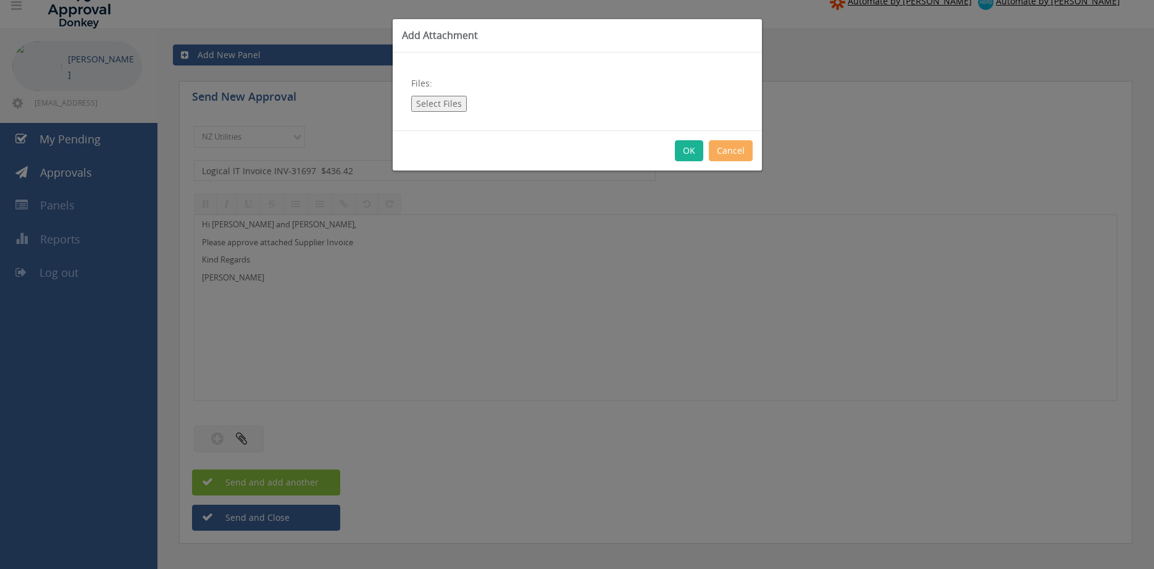
click at [432, 106] on button "Select Files" at bounding box center [439, 104] width 56 height 16
type input "C:\fakepath\Logical IT Invoice INV-31697 15.10.25.pdf"
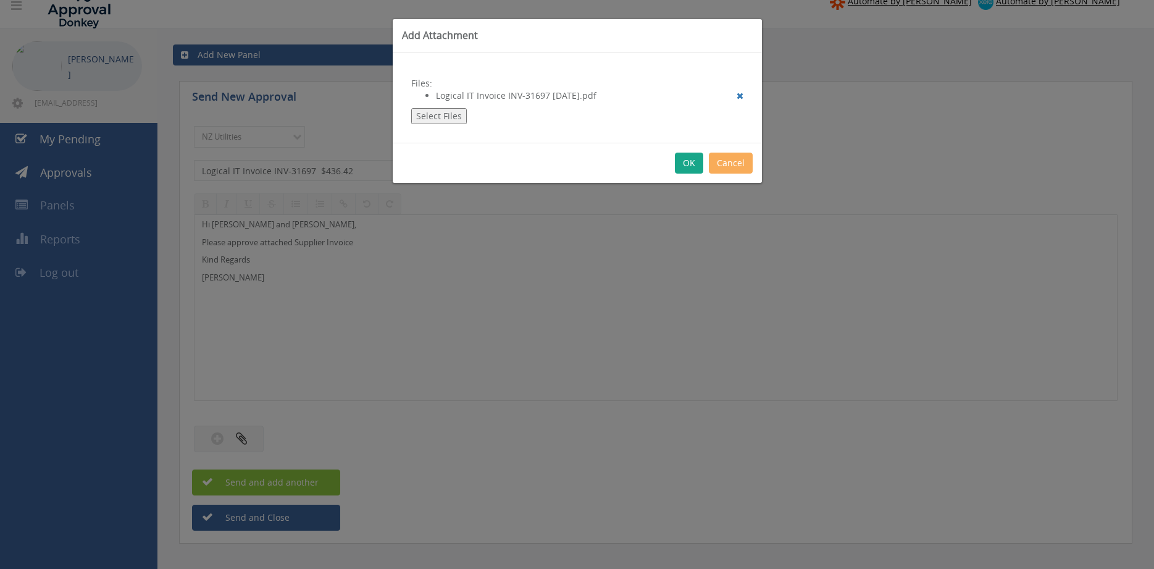
click at [692, 164] on button "OK" at bounding box center [689, 163] width 28 height 21
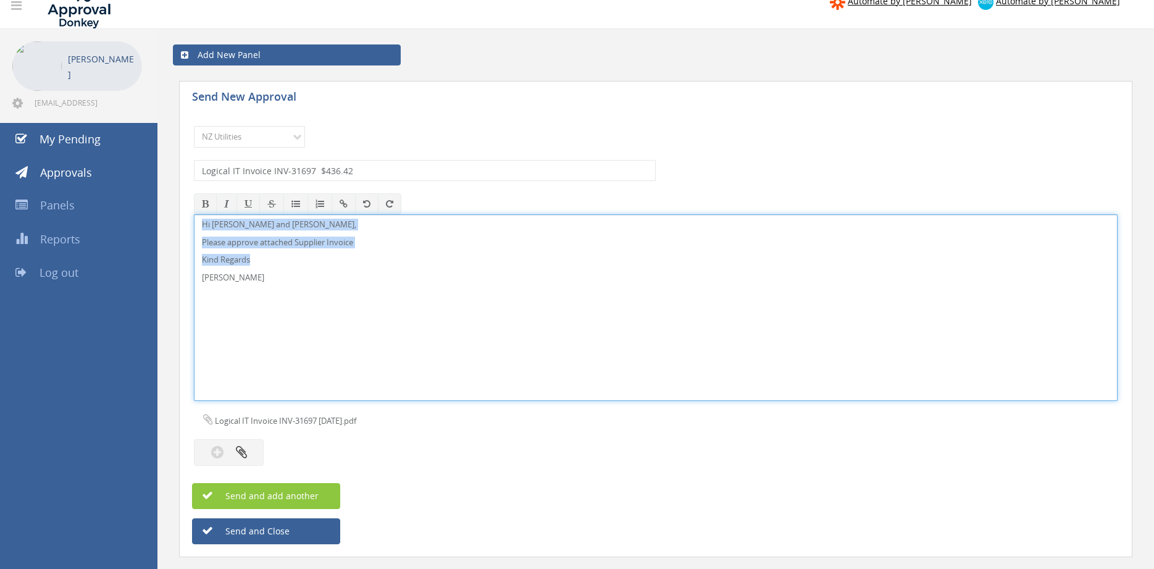
drag, startPoint x: 338, startPoint y: 298, endPoint x: 176, endPoint y: 209, distance: 185.0
click at [194, 214] on div "Hi Paul and Ben, Please approve attached Supplier Invoice Kind Regards Pam Walk…" at bounding box center [656, 307] width 924 height 187
copy div "Hi Paul and Ben, Please approve attached Supplier Invoice Kind Regards"
click at [287, 495] on span "Send and add another" at bounding box center [259, 496] width 120 height 12
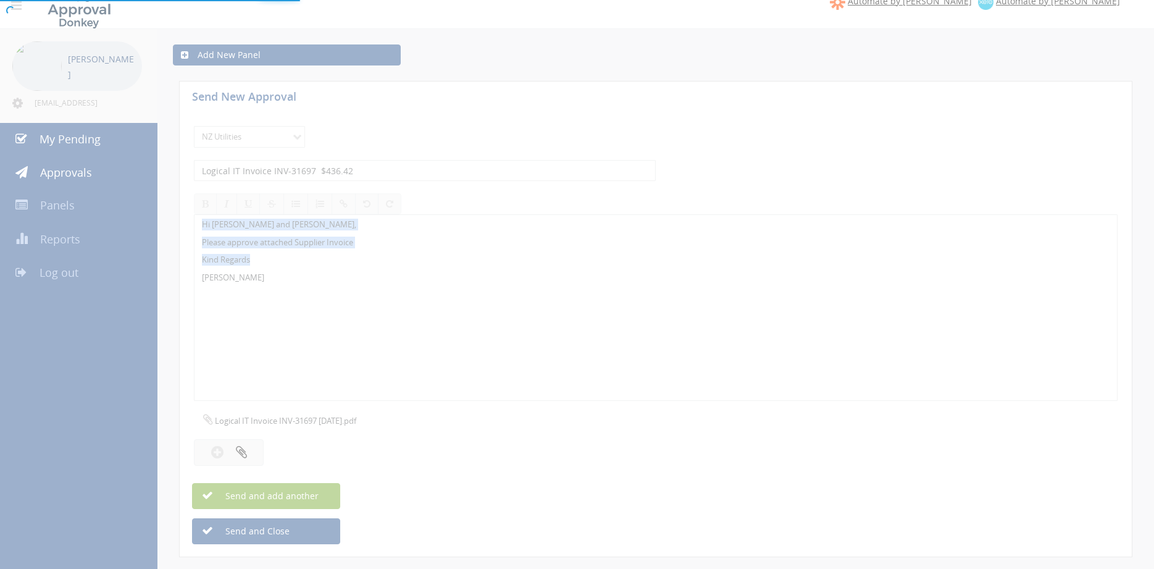
select select
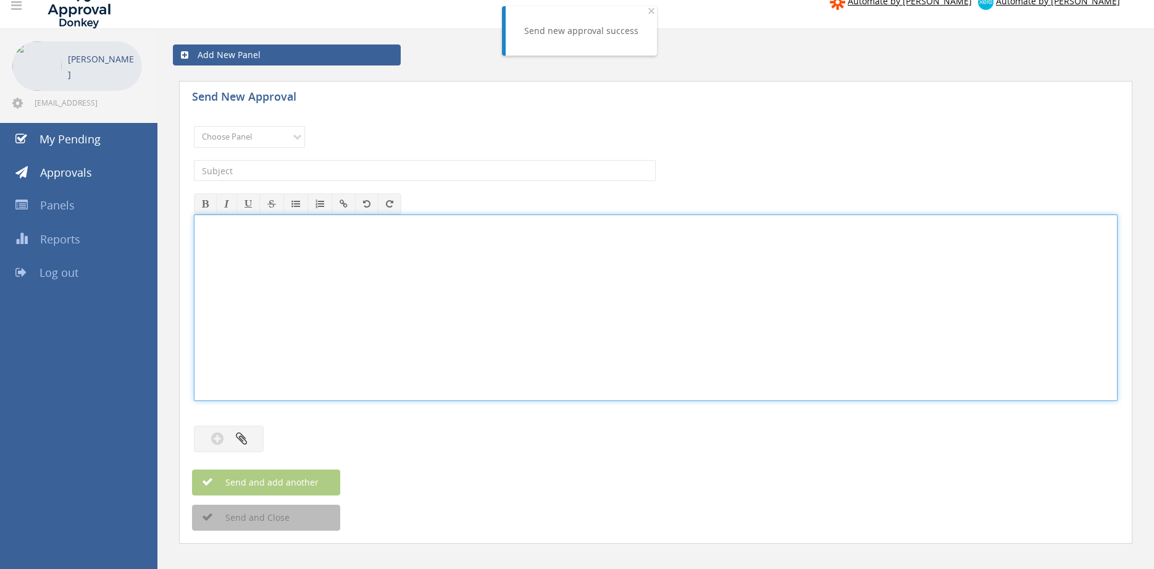
click at [263, 251] on div at bounding box center [656, 307] width 923 height 185
click at [197, 236] on div "Hi Paul and Ben, Please approve attached Supplier Invoice Kind Regards Pam Walk…" at bounding box center [656, 307] width 923 height 185
click at [194, 126] on select "Choose Panel Alarm Credits RG - 3 NZ Utilities Cable and SAI Global NZ Alarms-1…" at bounding box center [249, 137] width 111 height 22
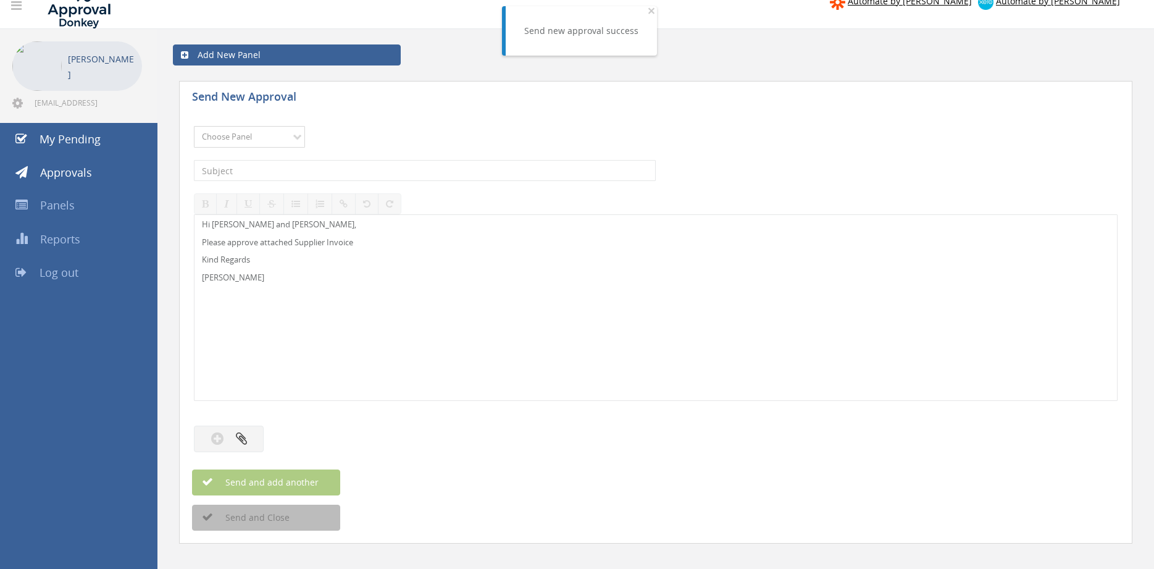
select select "13141"
click option "NZ Utilities" at bounding box center [0, 0] width 0 height 0
click at [264, 167] on input "text" at bounding box center [425, 170] width 462 height 21
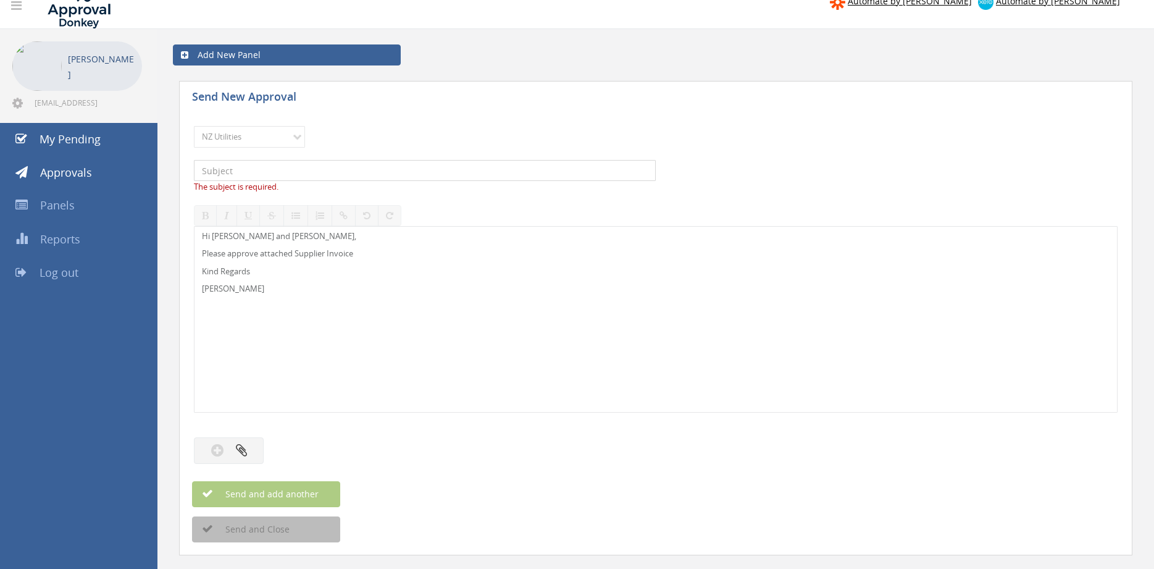
click at [479, 171] on input "text" at bounding box center [425, 170] width 462 height 21
paste input "Yellow Inv_610064237868 10.10.25"
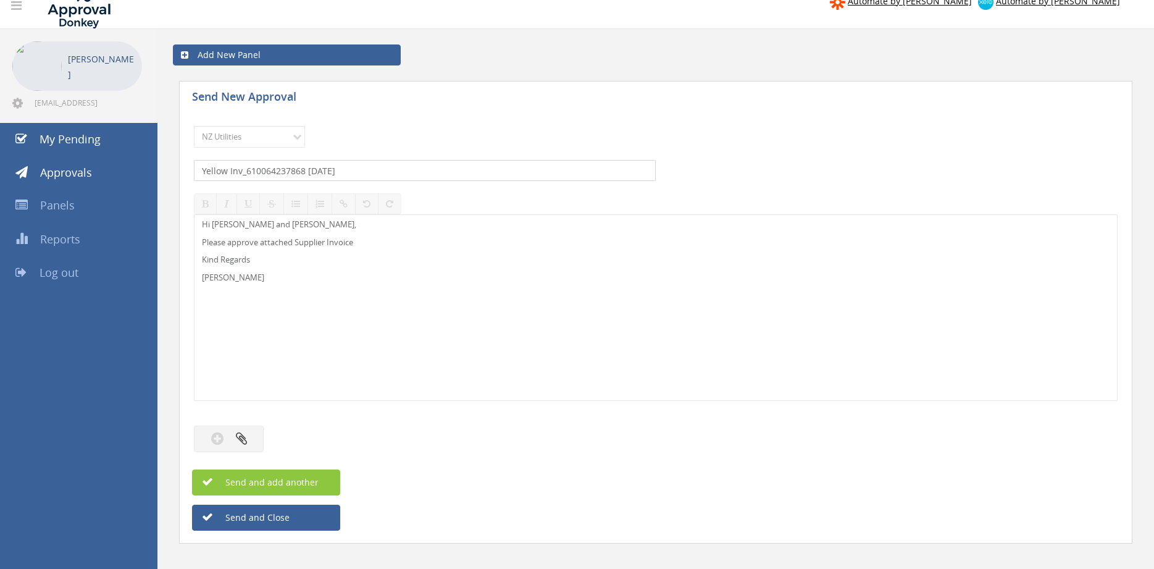
drag, startPoint x: 308, startPoint y: 172, endPoint x: 360, endPoint y: 172, distance: 52.5
click at [360, 172] on input "Yellow Inv_610064237868 10.10.25" at bounding box center [425, 170] width 462 height 21
click at [483, 171] on input "Yellow Inv_610064237868" at bounding box center [425, 170] width 462 height 21
click at [308, 170] on input "Yellow Inv_610064237868 355.50" at bounding box center [425, 170] width 462 height 21
type input "Yellow Inv_610064237868 $355.50"
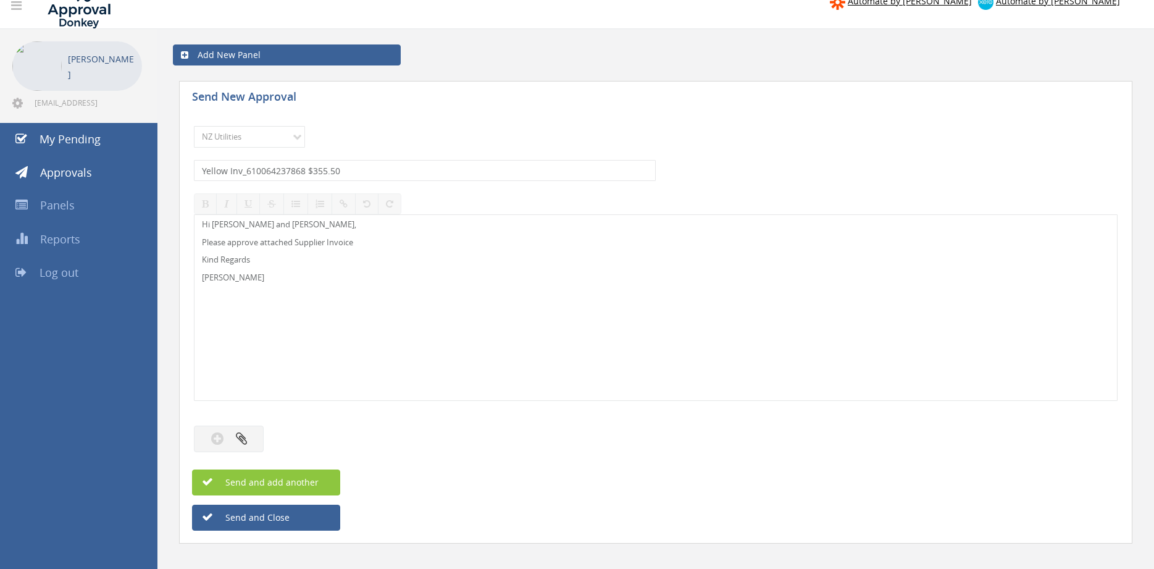
click at [301, 342] on div "Hi Paul and Ben, Please approve attached Supplier Invoice Kind Regards Pam Walk…" at bounding box center [656, 307] width 923 height 185
click at [235, 438] on button "button" at bounding box center [229, 439] width 70 height 27
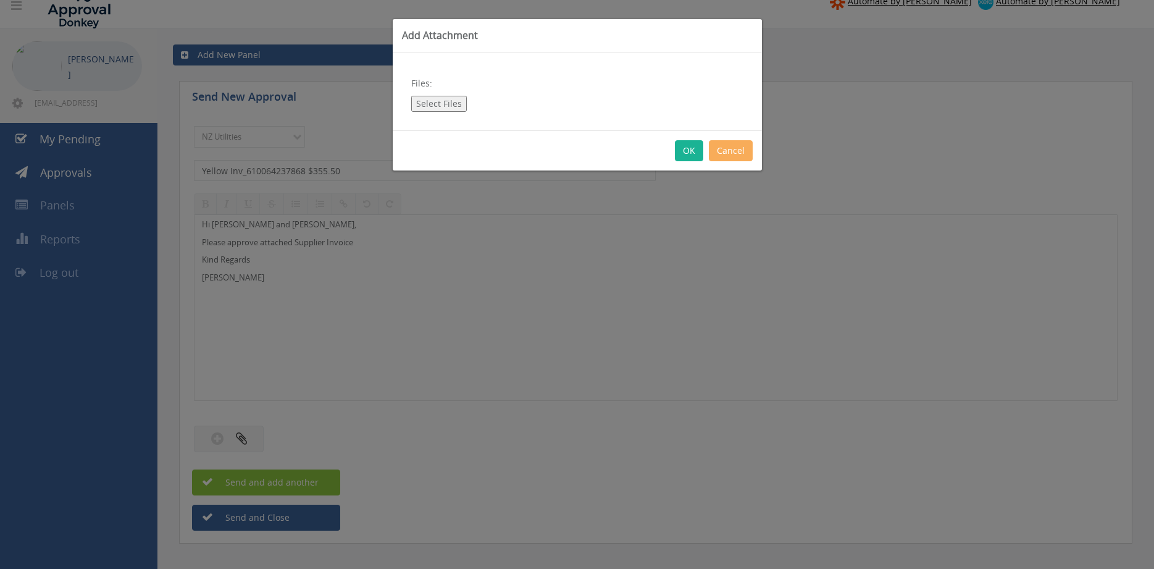
click at [427, 106] on button "Select Files" at bounding box center [439, 104] width 56 height 16
type input "C:\fakepath\Yellow Inv_610064237868 10.10.25.pdf"
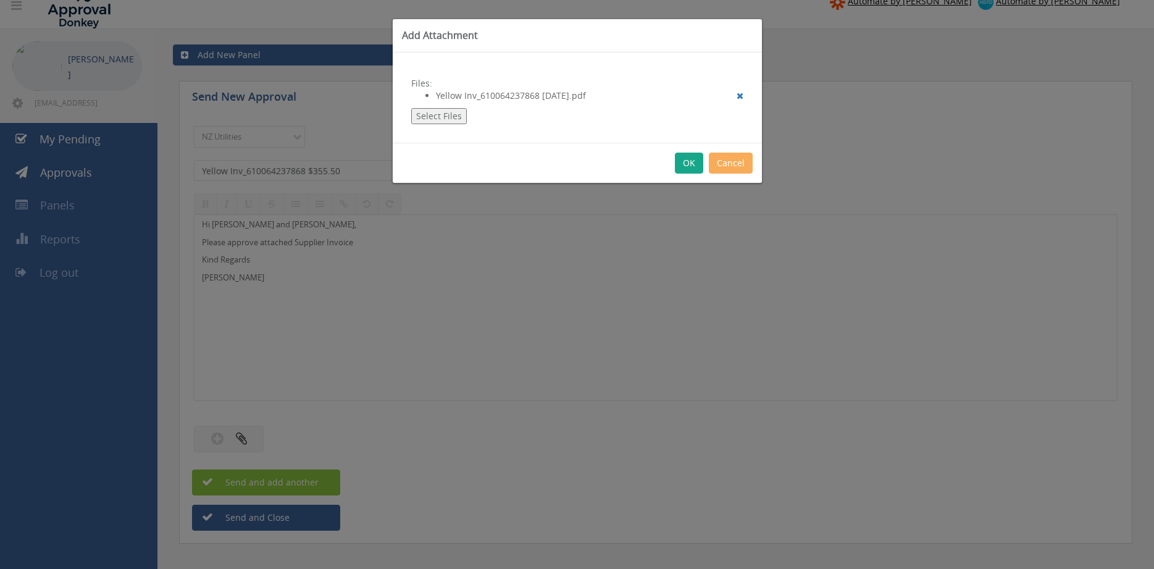
click at [693, 166] on button "OK" at bounding box center [689, 163] width 28 height 21
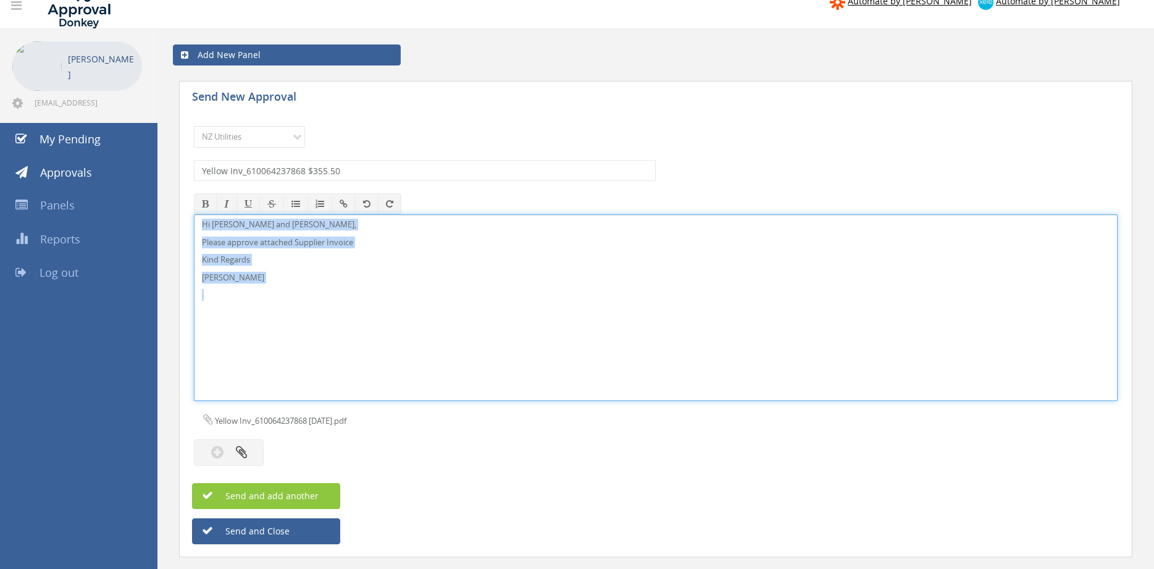
drag, startPoint x: 284, startPoint y: 307, endPoint x: 160, endPoint y: 206, distance: 159.8
click at [194, 214] on div "Hi Paul and Ben, Please approve attached Supplier Invoice Kind Regards Pam Walk…" at bounding box center [656, 307] width 924 height 187
click at [288, 491] on span "Send and add another" at bounding box center [259, 496] width 120 height 12
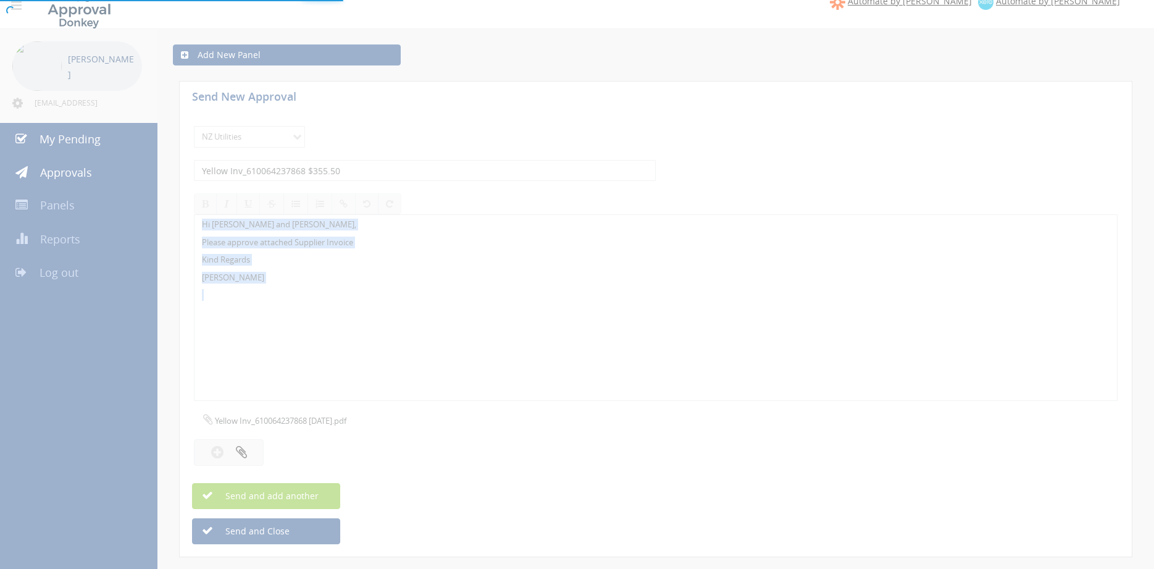
select select
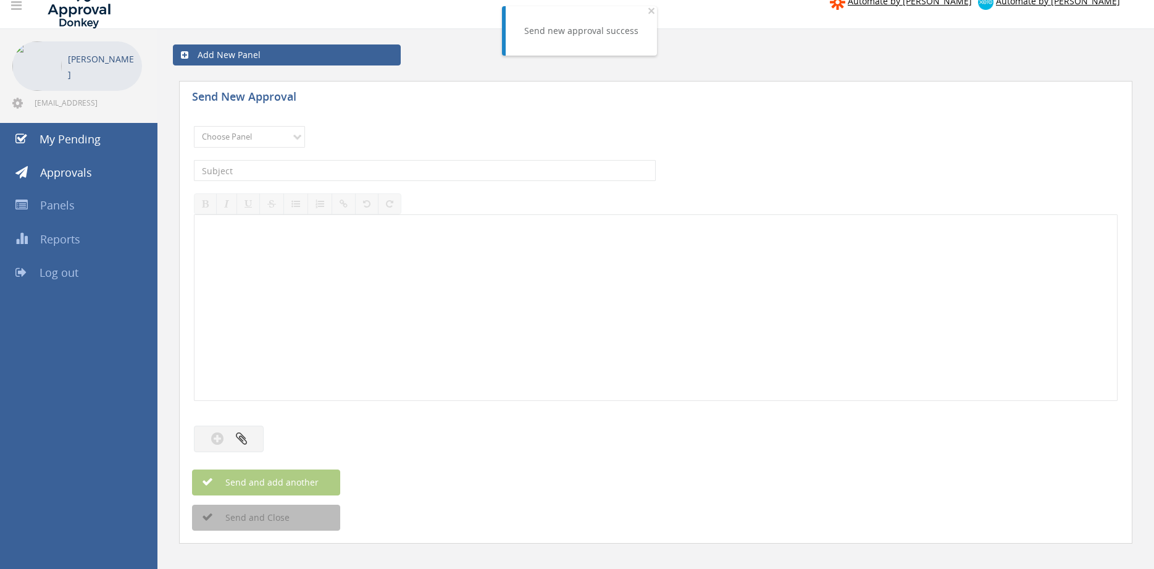
click at [330, 302] on div at bounding box center [656, 307] width 923 height 185
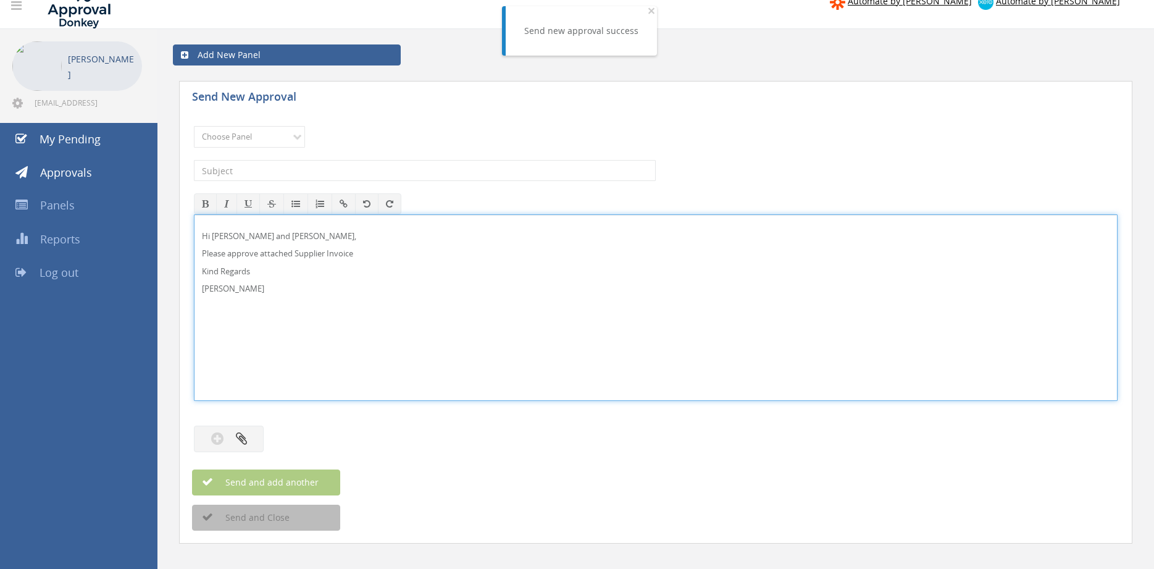
click at [200, 234] on div "Hi Paul and Ben, Please approve attached Supplier Invoice Kind Regards Pam Walk…" at bounding box center [656, 307] width 923 height 185
click at [367, 305] on div "Hi Paul and Ben, Please approve attached Supplier Invoice Kind Regards Pam Walk…" at bounding box center [656, 307] width 923 height 185
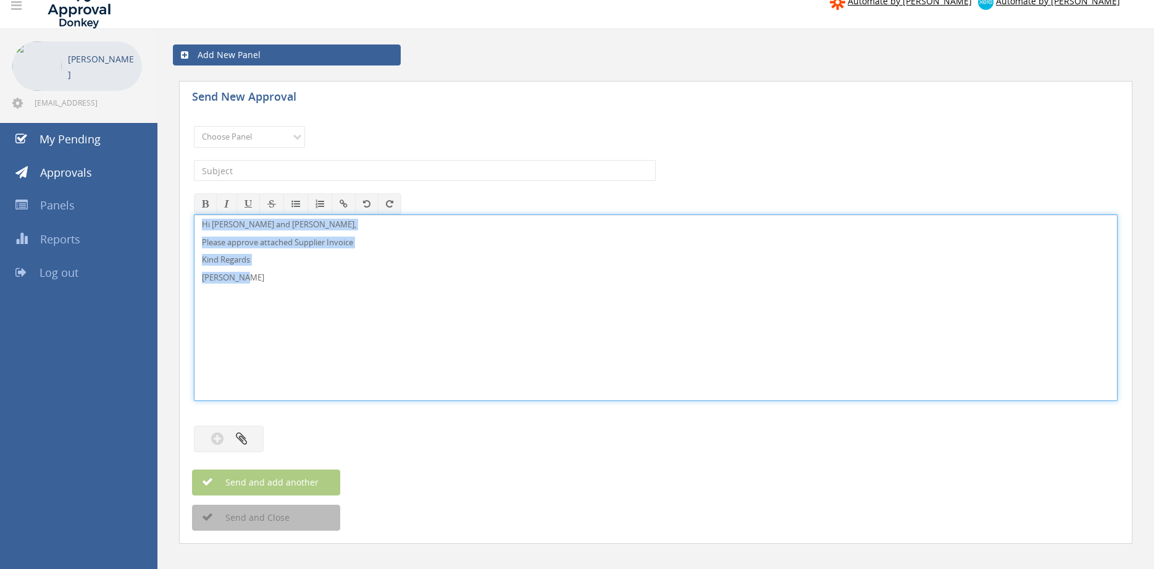
drag, startPoint x: 267, startPoint y: 285, endPoint x: 227, endPoint y: 232, distance: 67.4
click at [194, 214] on div "Hi Paul and Ben, Please approve attached Supplier Invoice Kind Regards Pam Walk…" at bounding box center [656, 307] width 924 height 187
copy div "Hi Paul and Ben, Please approve attached Supplier Invoice Kind Regards Pam Walk…"
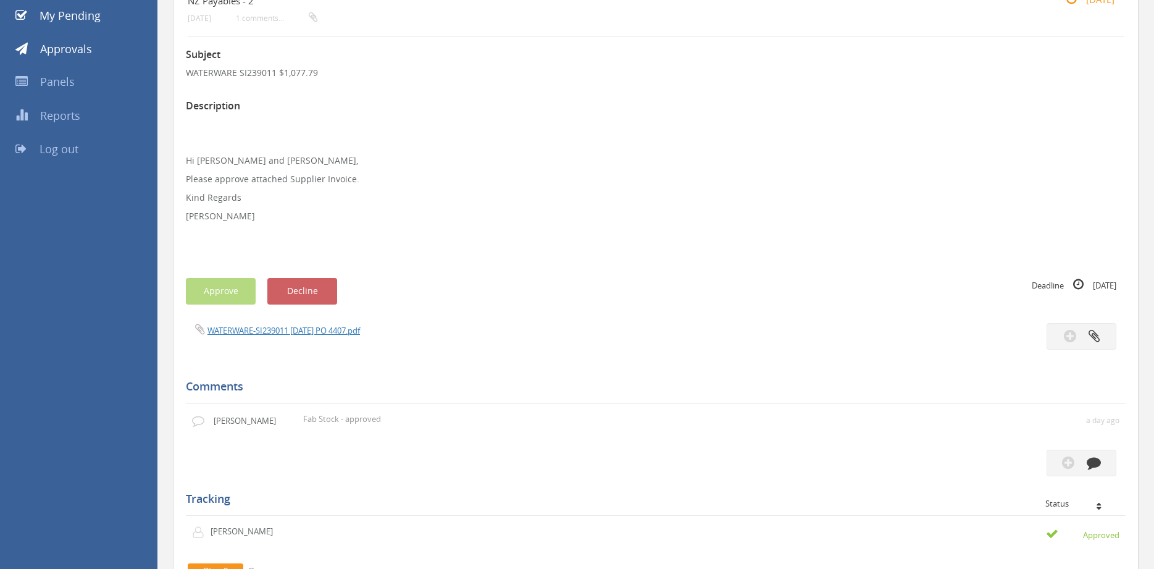
scroll to position [147, 0]
drag, startPoint x: 1145, startPoint y: 305, endPoint x: 1120, endPoint y: 337, distance: 40.5
click at [1152, 453] on div "Return to Approvals Summary Pending WATERWARE SI239011 $1,077.79 NZ Payables - …" at bounding box center [656, 382] width 997 height 958
click at [883, 322] on div at bounding box center [895, 334] width 479 height 27
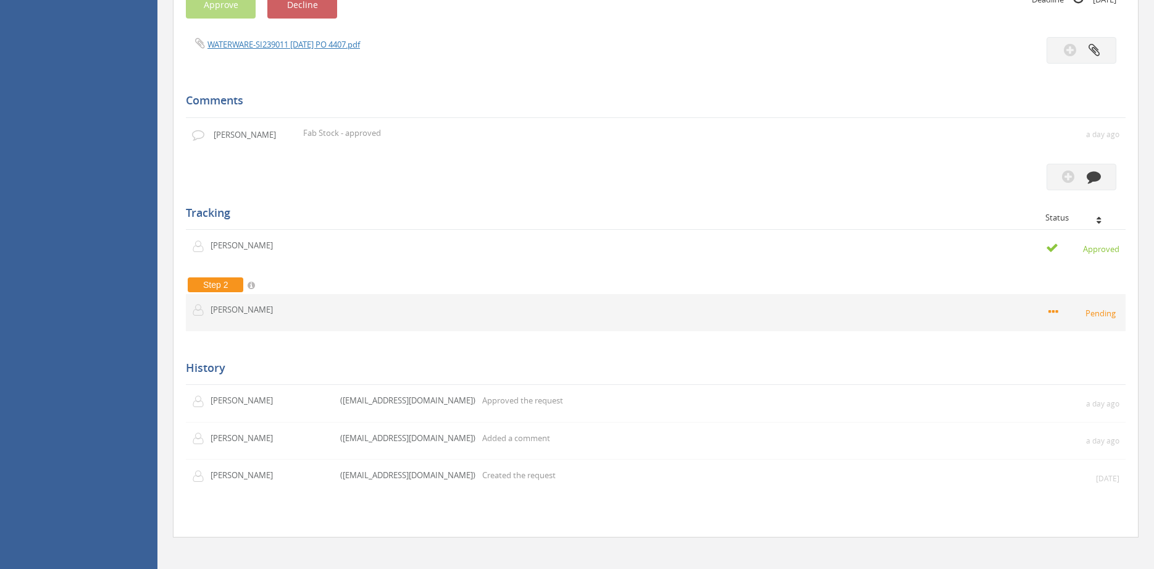
scroll to position [440, 0]
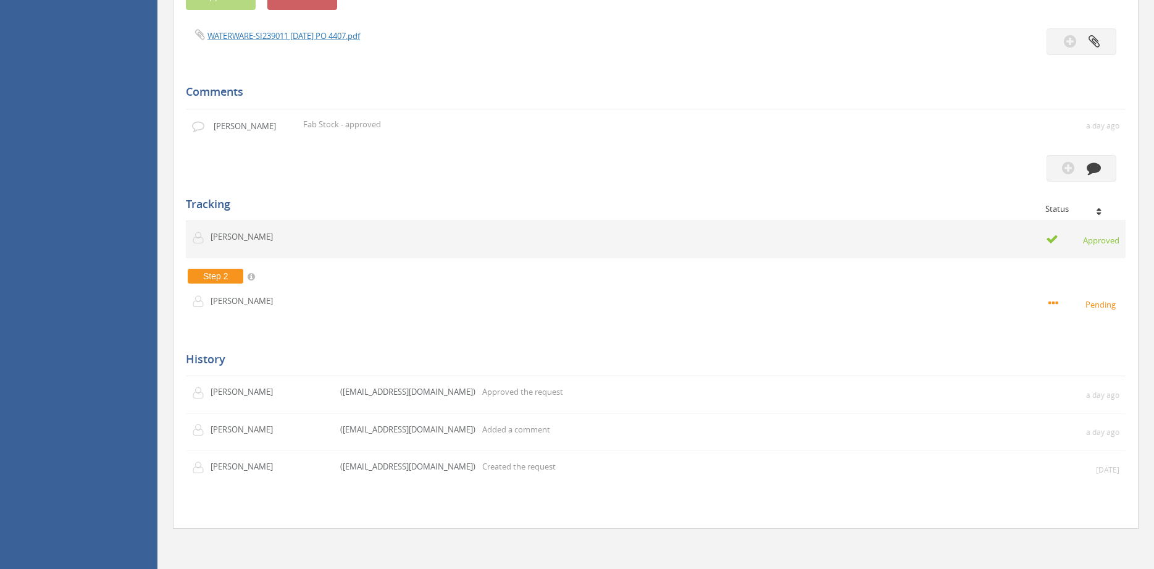
click at [831, 246] on td "Approved" at bounding box center [783, 239] width 686 height 37
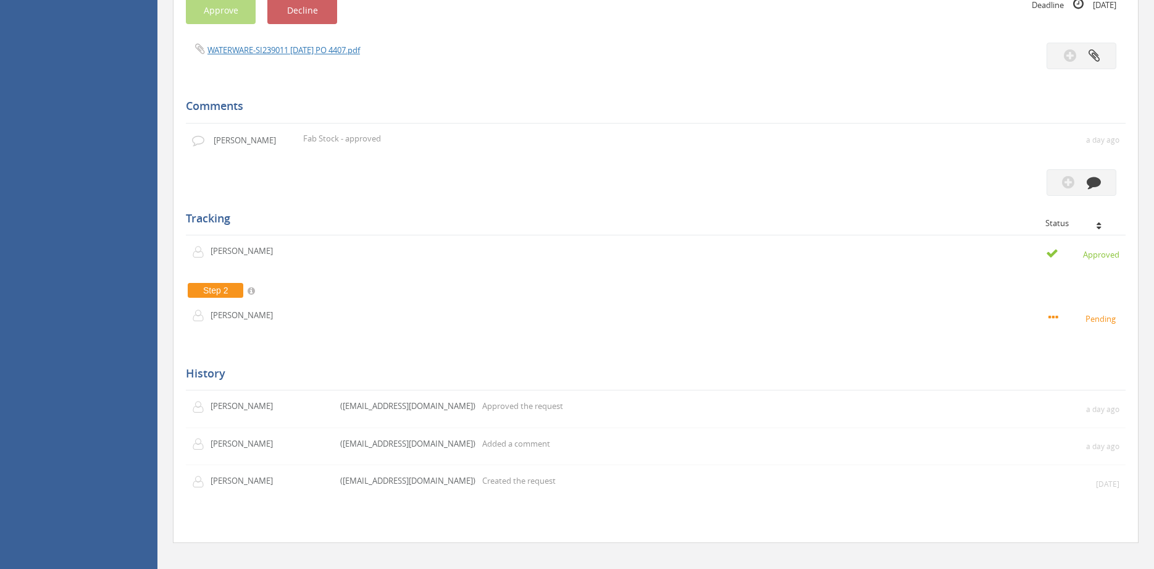
scroll to position [419, 0]
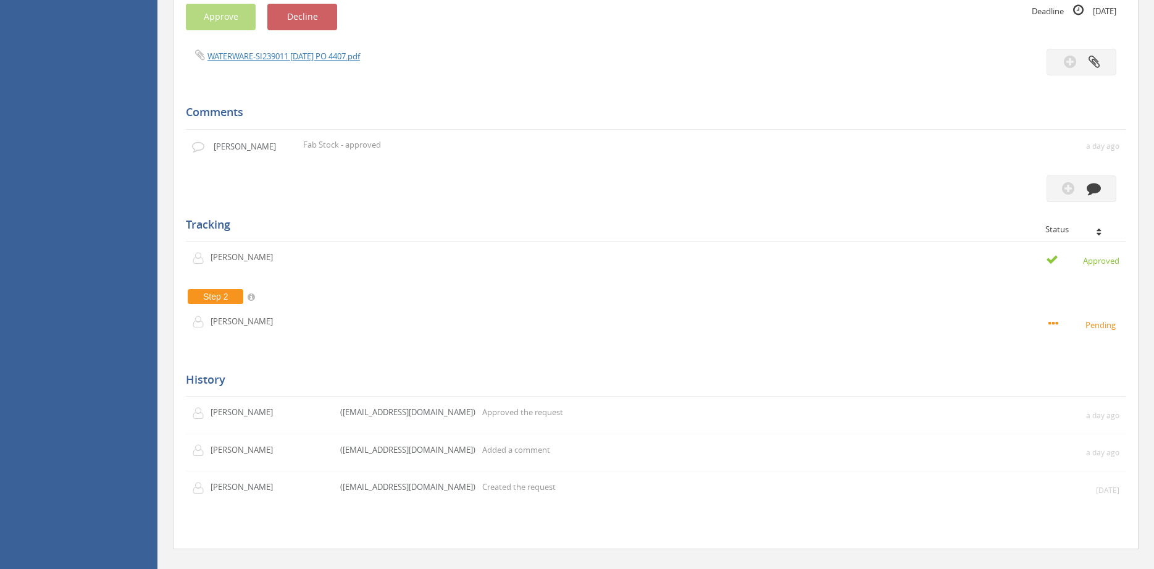
click at [809, 187] on div "Tracking Status First Step [PERSON_NAME] Approved Step 2 [PERSON_NAME]" at bounding box center [656, 262] width 940 height 161
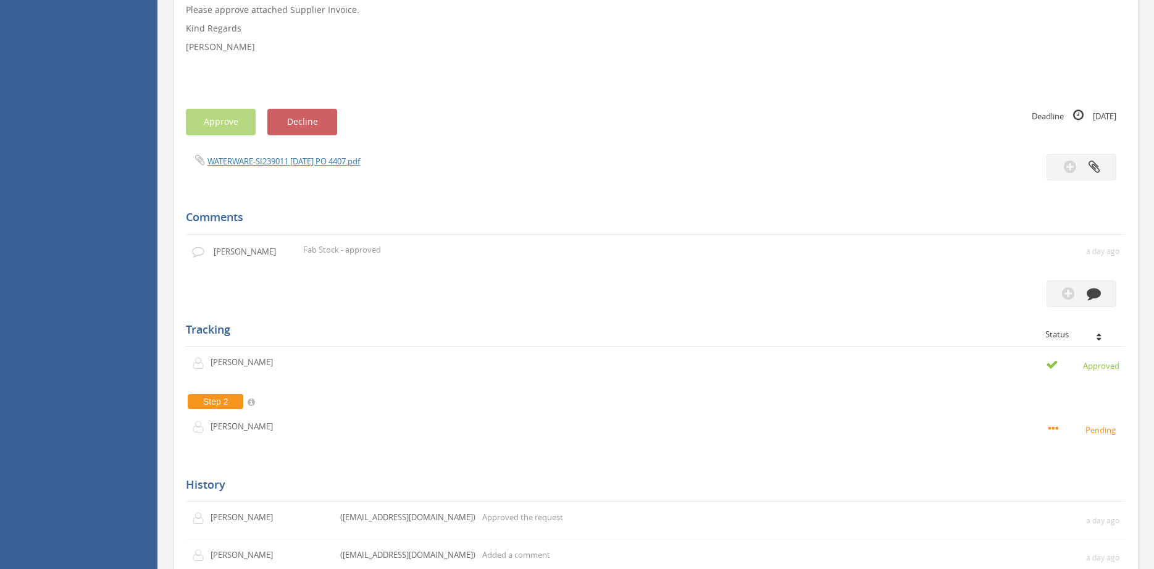
scroll to position [293, 0]
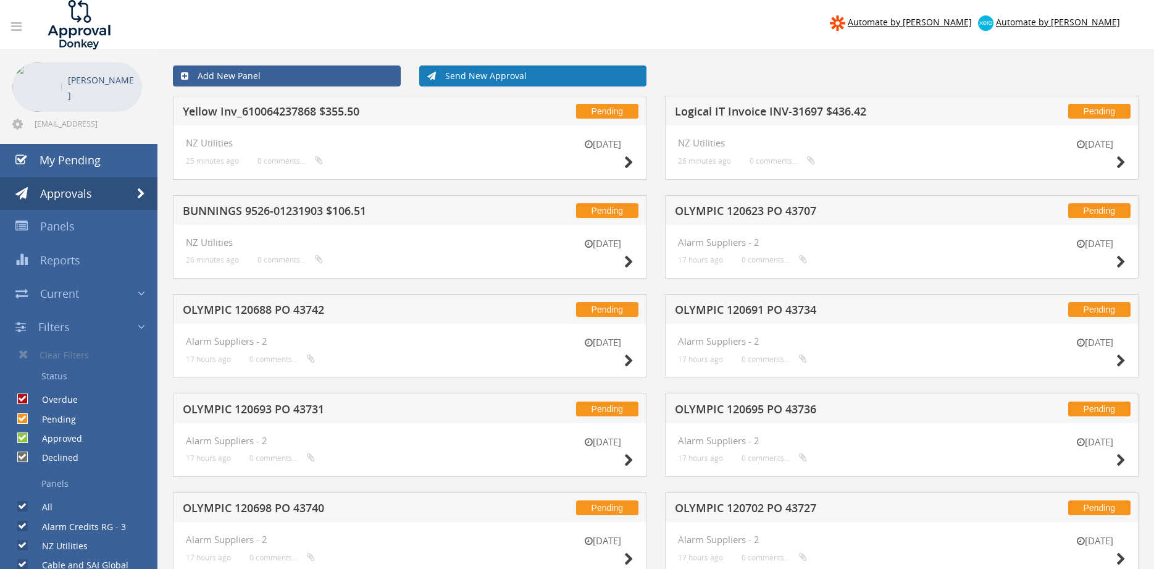
click at [447, 74] on link "Send New Approval" at bounding box center [533, 75] width 228 height 21
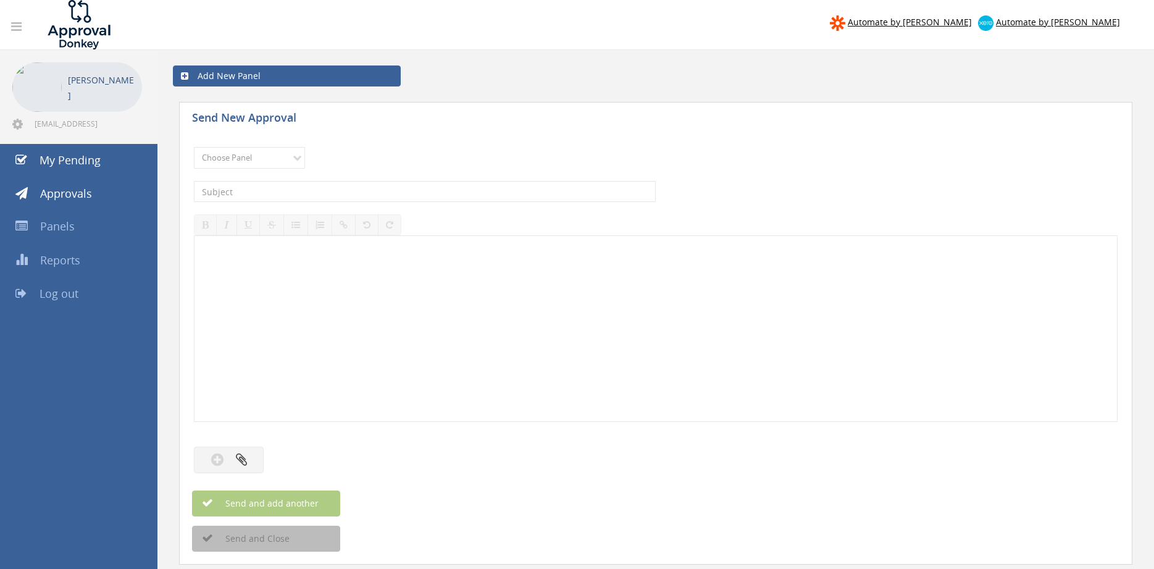
click at [385, 311] on div at bounding box center [656, 328] width 923 height 185
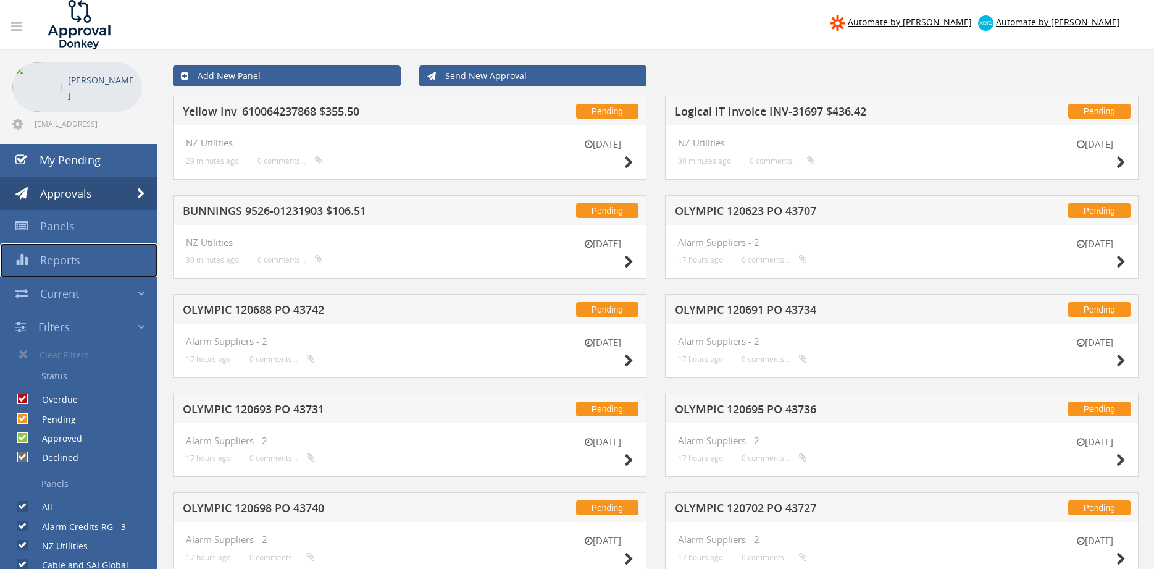
click at [85, 254] on link "Reports" at bounding box center [79, 260] width 158 height 34
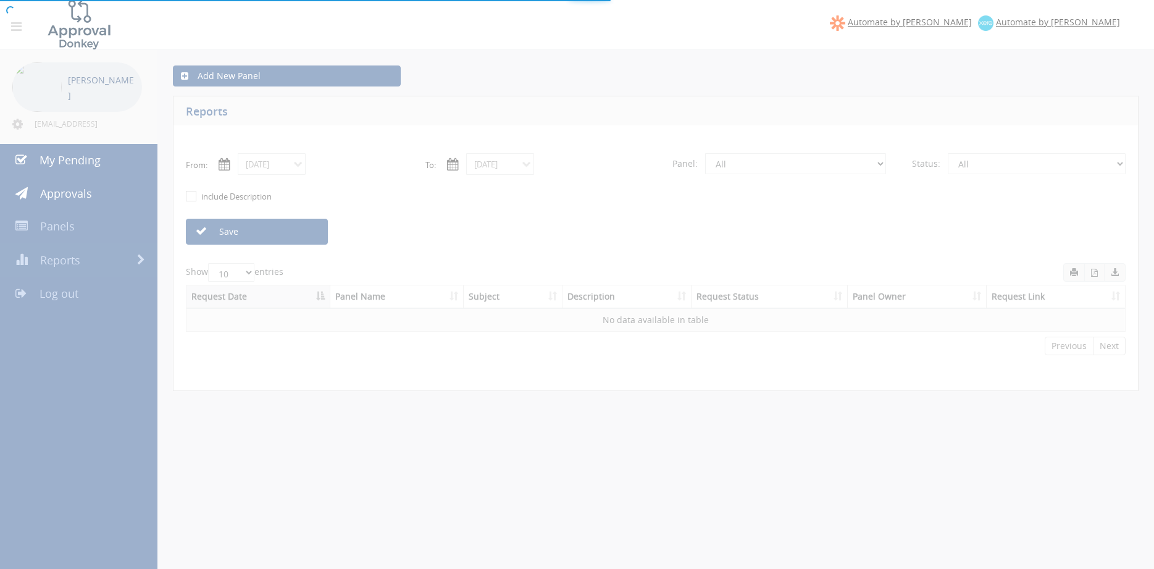
click at [725, 169] on div at bounding box center [577, 284] width 1154 height 569
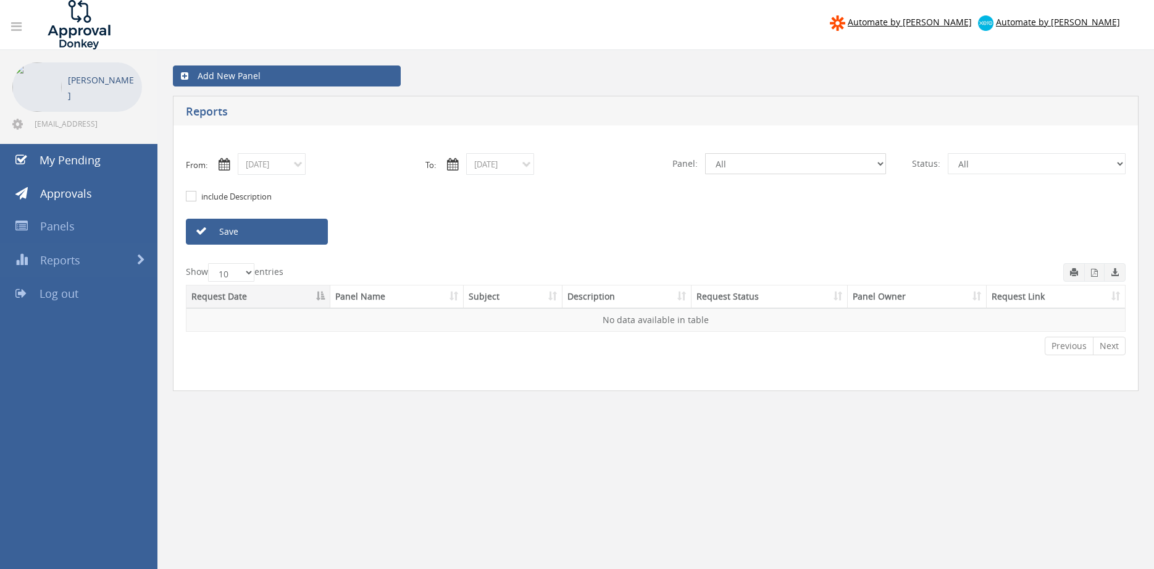
click at [705, 153] on select "All Alarm Credits RG - 3 NZ Utilities Cable and SAI Global NZ Alarms-1 NZ FX Pa…" at bounding box center [795, 163] width 181 height 21
select select "number:13141"
click option "NZ Utilities" at bounding box center [0, 0] width 0 height 0
click at [279, 166] on input "10/15/2025" at bounding box center [272, 164] width 68 height 22
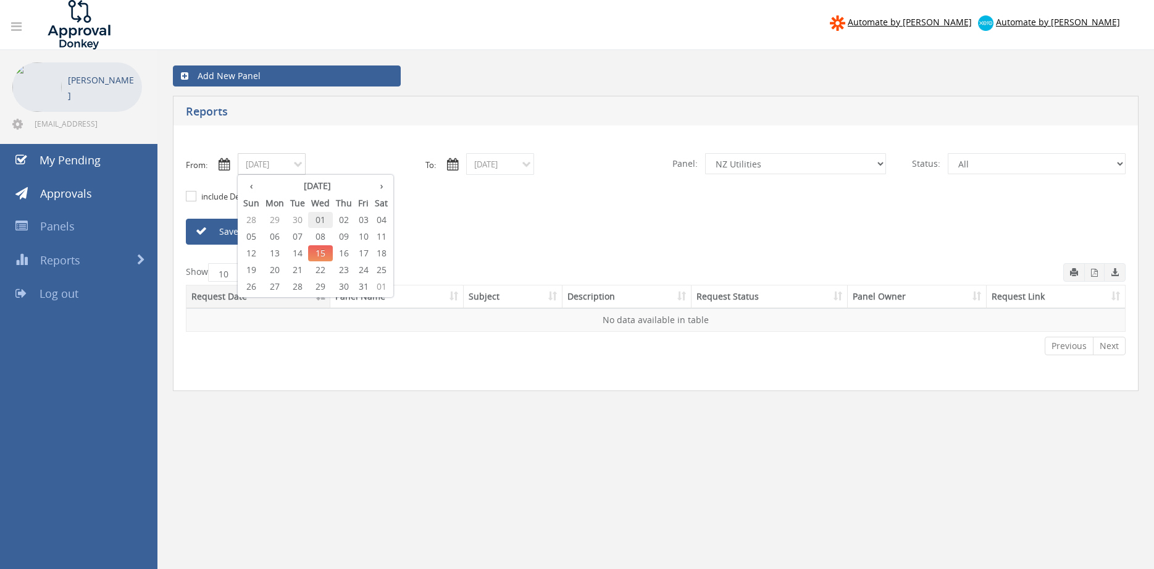
click at [318, 221] on span "01" at bounding box center [320, 220] width 25 height 16
type input "10/01/2025"
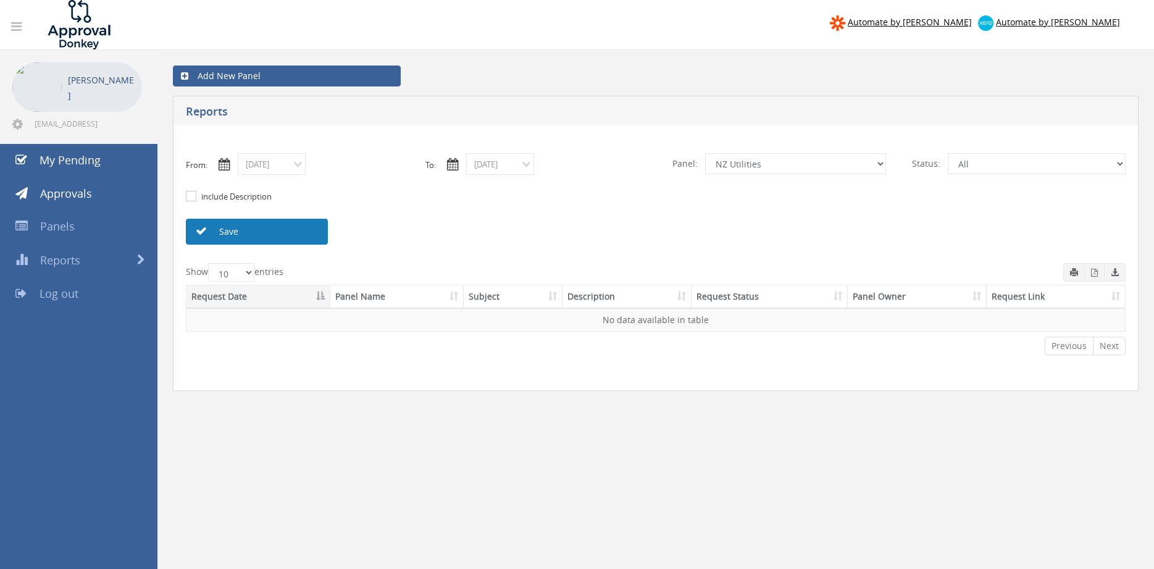
click at [303, 227] on link "Save" at bounding box center [257, 232] width 142 height 26
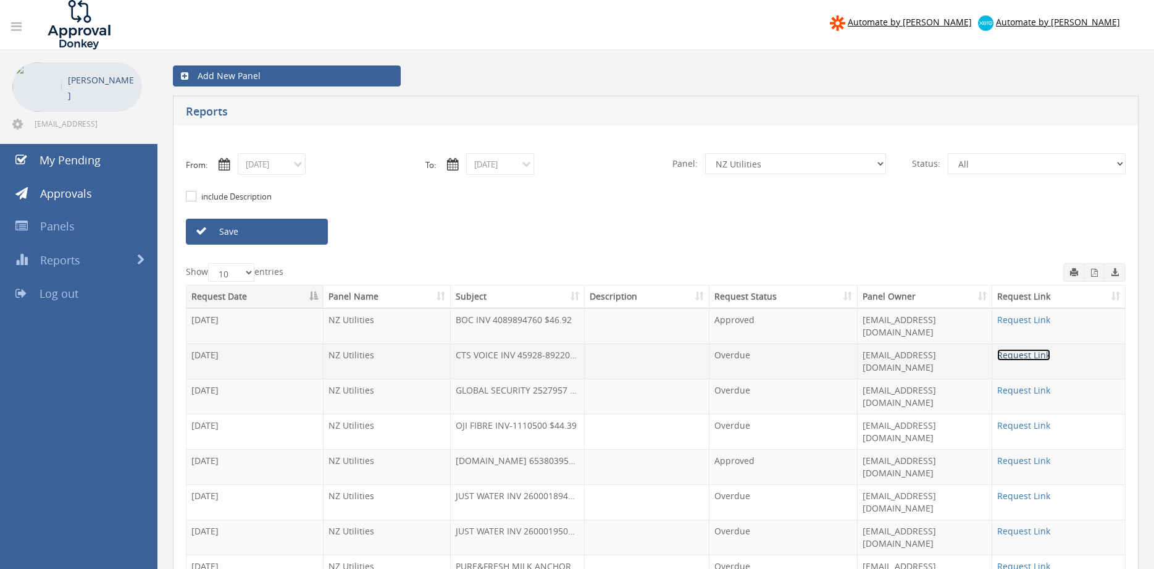
click at [1034, 349] on link "Request Link" at bounding box center [1024, 355] width 53 height 12
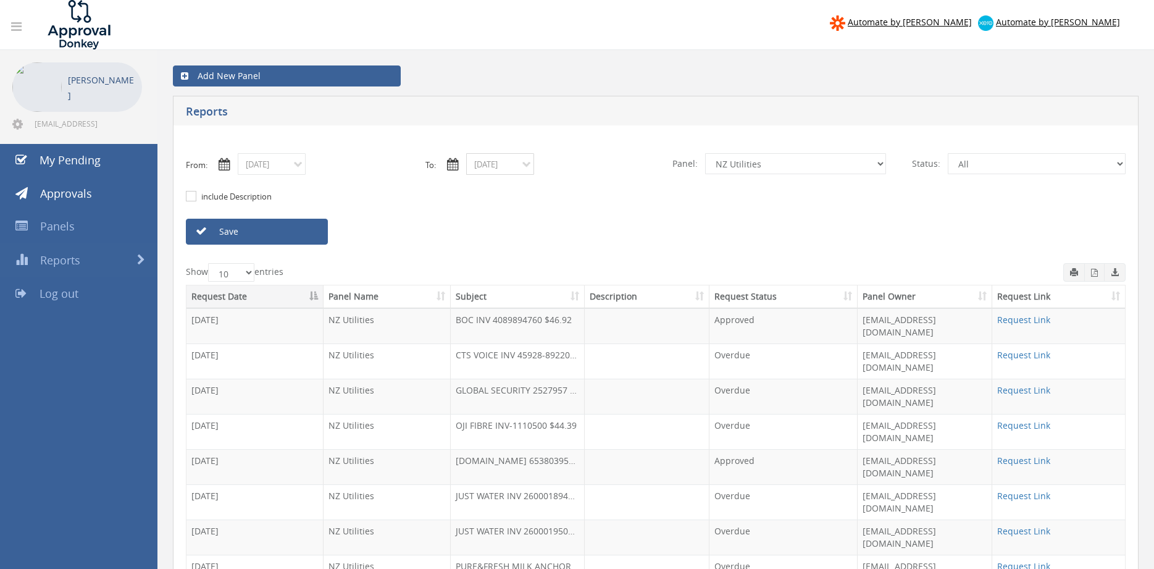
click at [507, 167] on input "10/15/2025" at bounding box center [500, 164] width 68 height 22
click at [551, 237] on span "08" at bounding box center [549, 237] width 25 height 16
type input "10/08/2025"
click at [288, 171] on input "10/01/2025" at bounding box center [272, 164] width 68 height 22
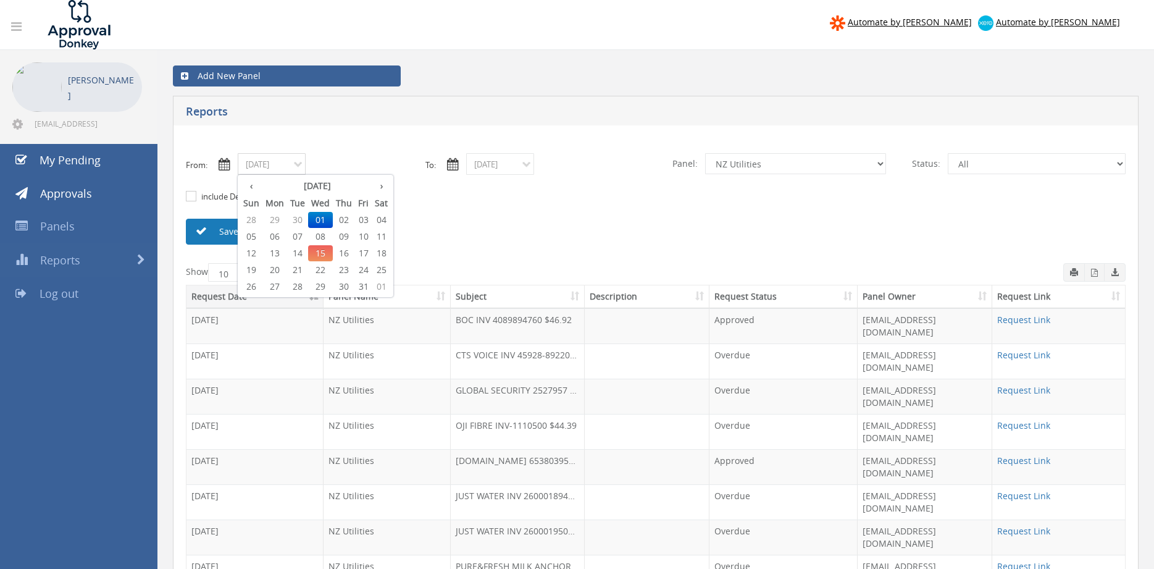
click at [322, 234] on span "08" at bounding box center [320, 237] width 25 height 16
type input "10/08/2025"
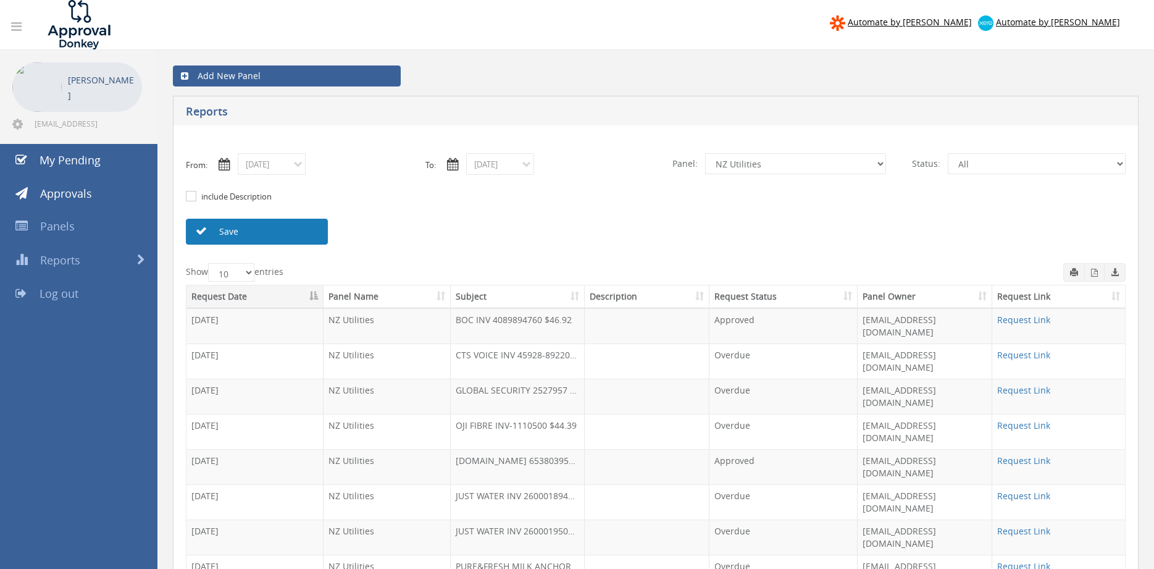
click at [281, 226] on link "Save" at bounding box center [257, 232] width 142 height 26
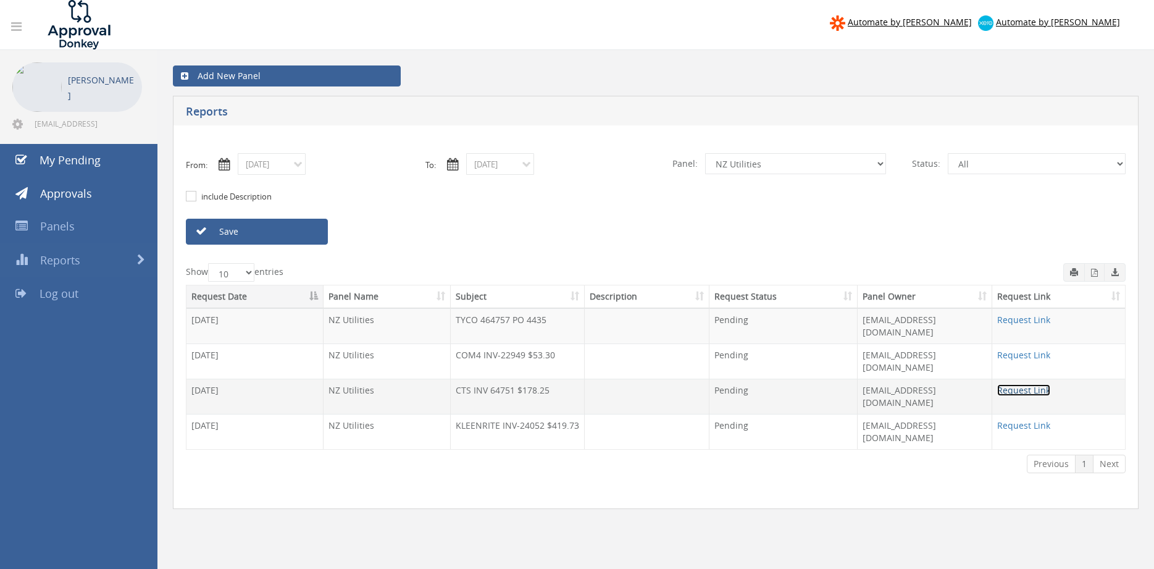
click at [1036, 384] on link "Request Link" at bounding box center [1024, 390] width 53 height 12
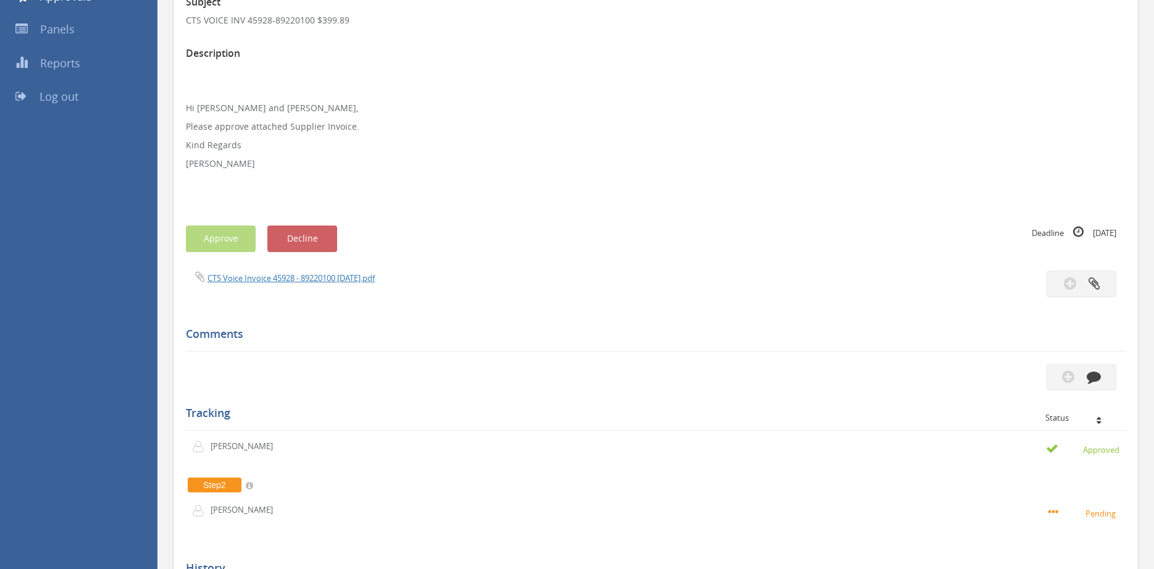
scroll to position [113, 0]
